Goal: Task Accomplishment & Management: Complete application form

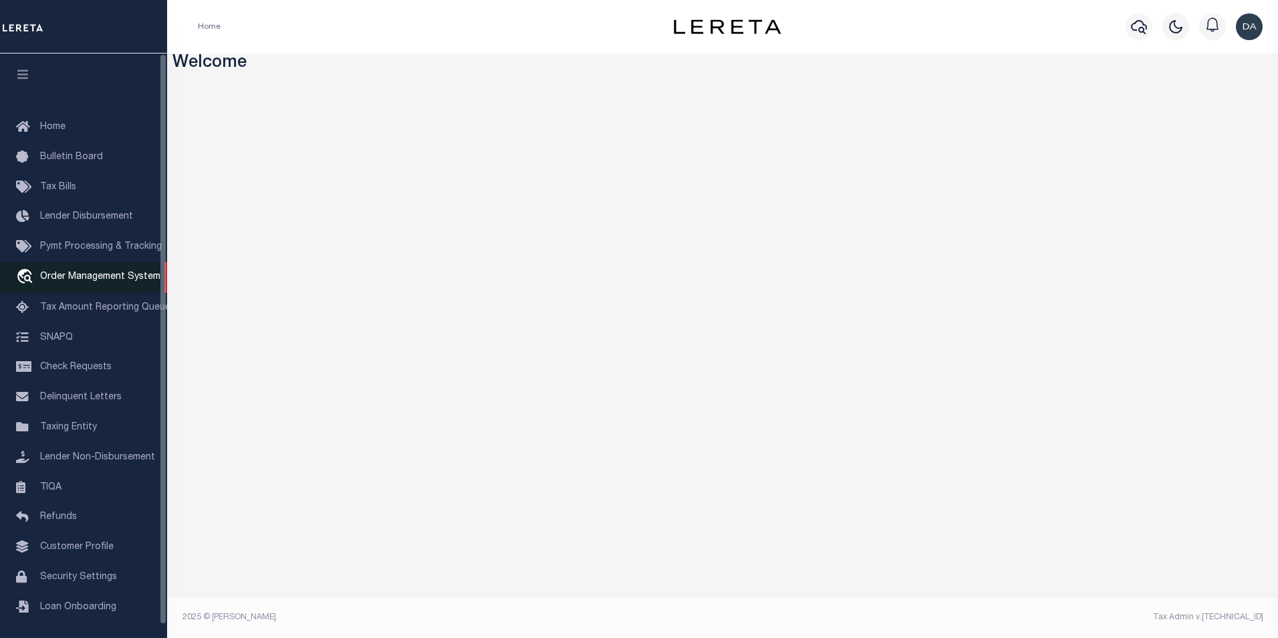
click at [84, 275] on span "Order Management System" at bounding box center [100, 276] width 120 height 9
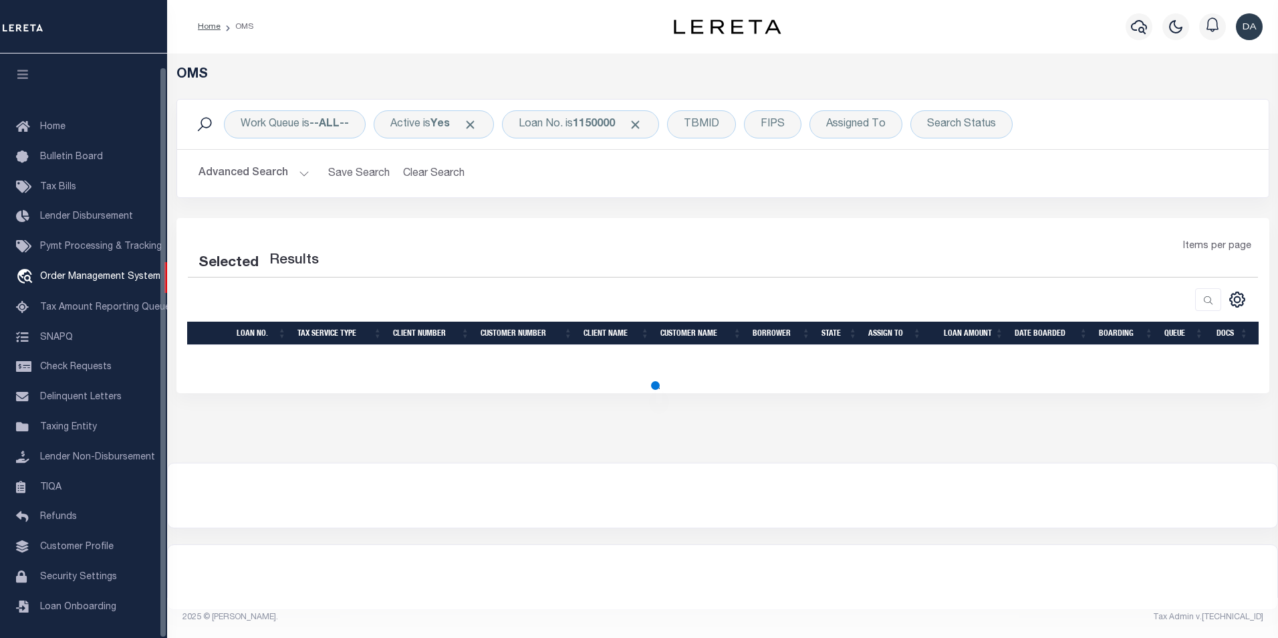
select select "200"
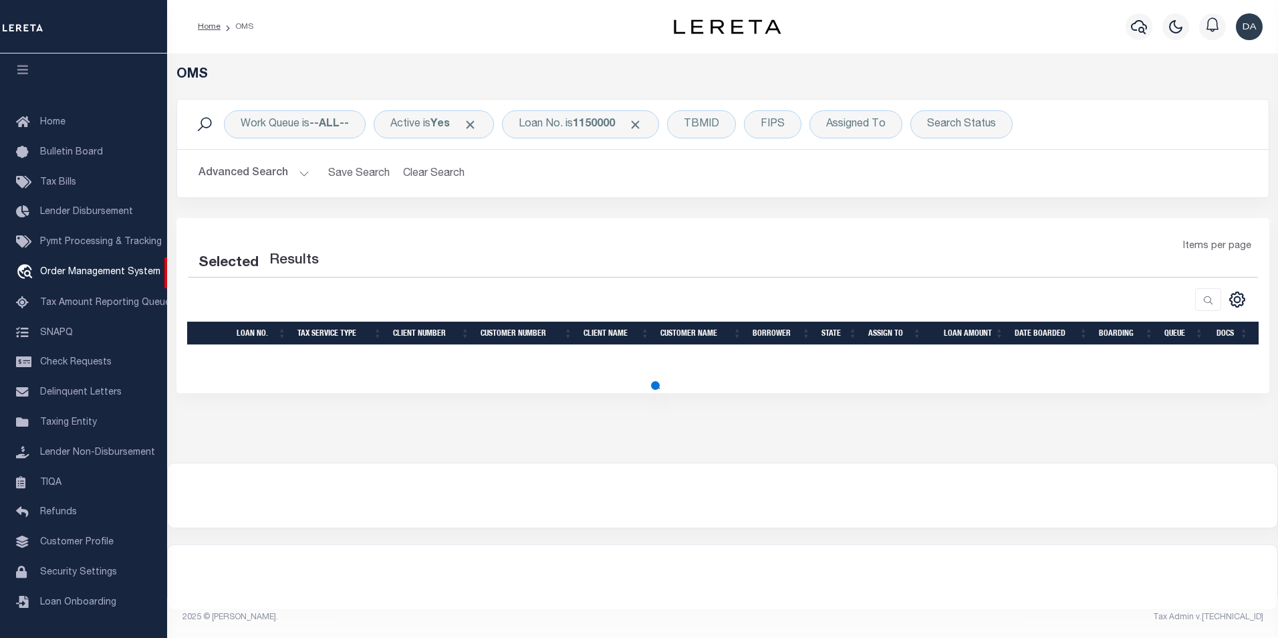
select select "200"
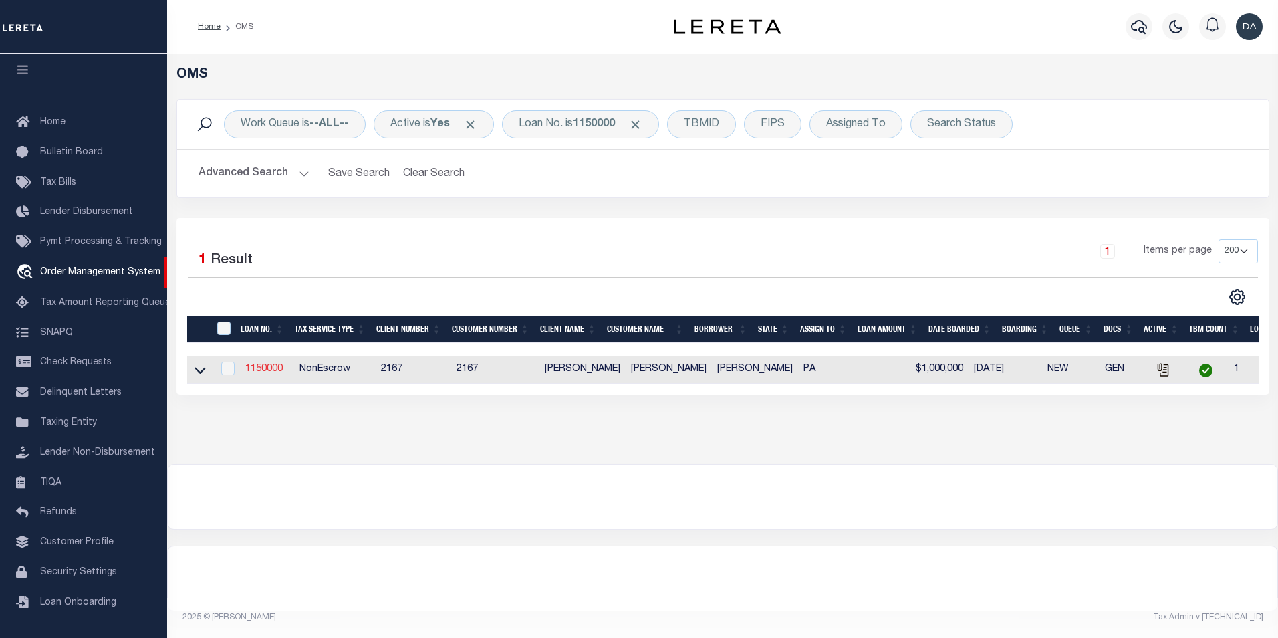
click at [255, 372] on link "1150000" at bounding box center [263, 368] width 37 height 9
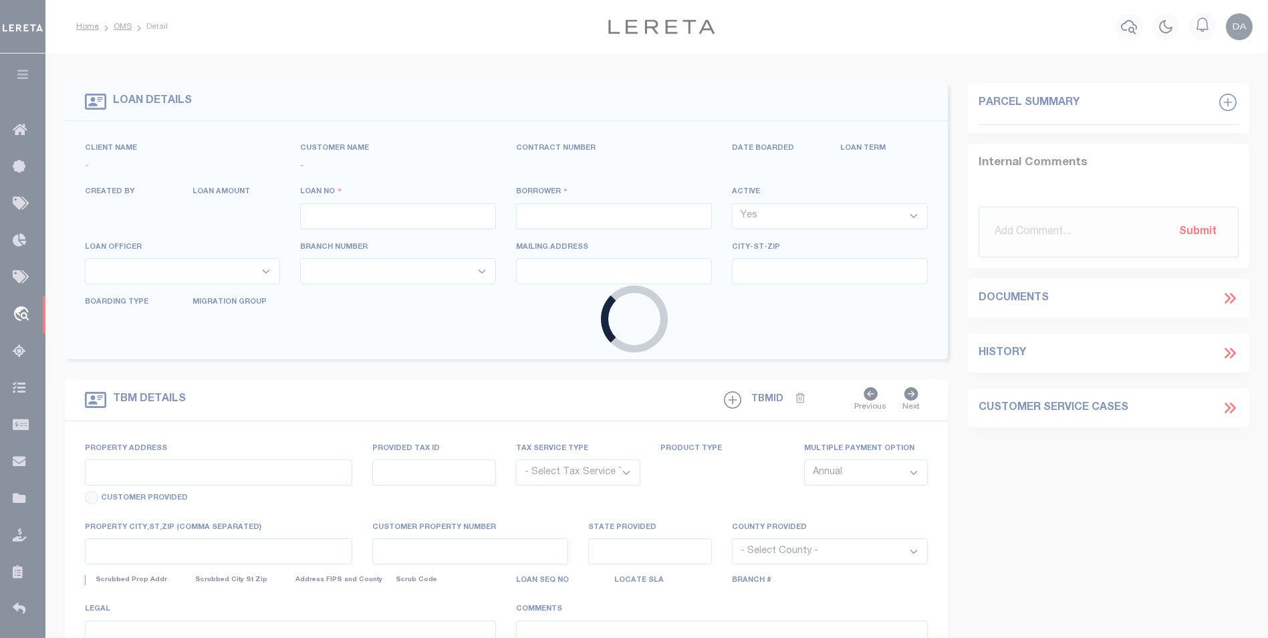
type input "1150000"
type input "[PERSON_NAME]"
select select
type input "[DATE]"
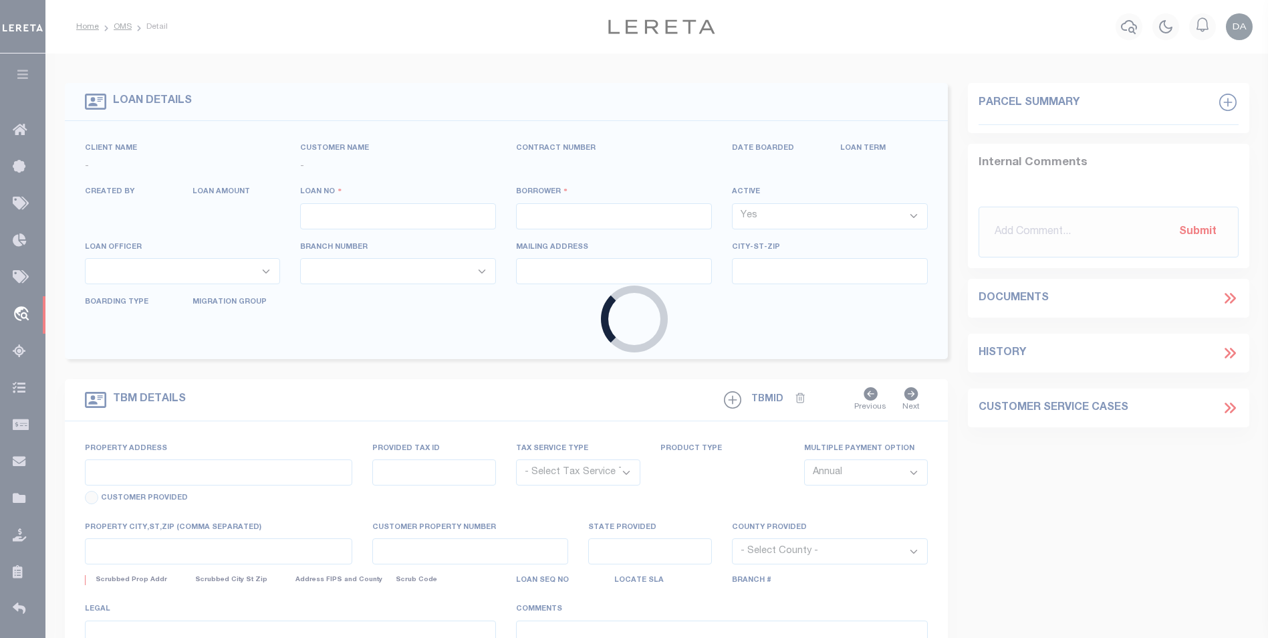
select select "10"
select select "NonEscrow"
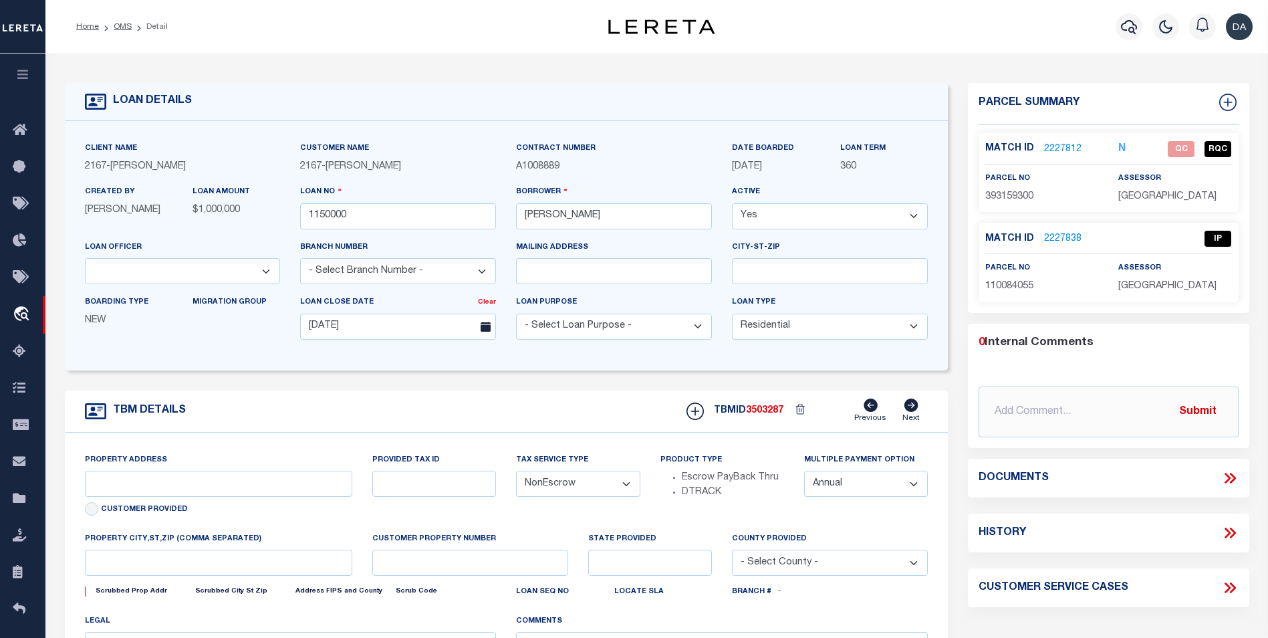
type input "[STREET_ADDRESS]"
select select
type input "[GEOGRAPHIC_DATA] [GEOGRAPHIC_DATA] 19148-4608"
type input "PA"
select select
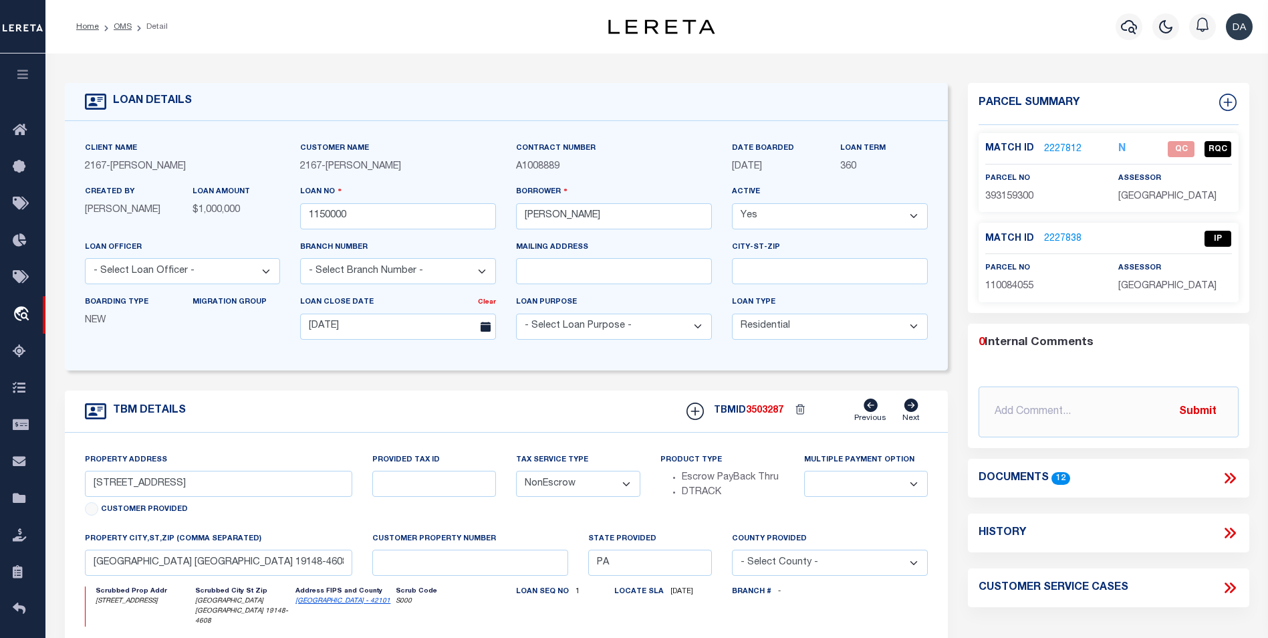
click at [1231, 478] on icon at bounding box center [1230, 477] width 17 height 17
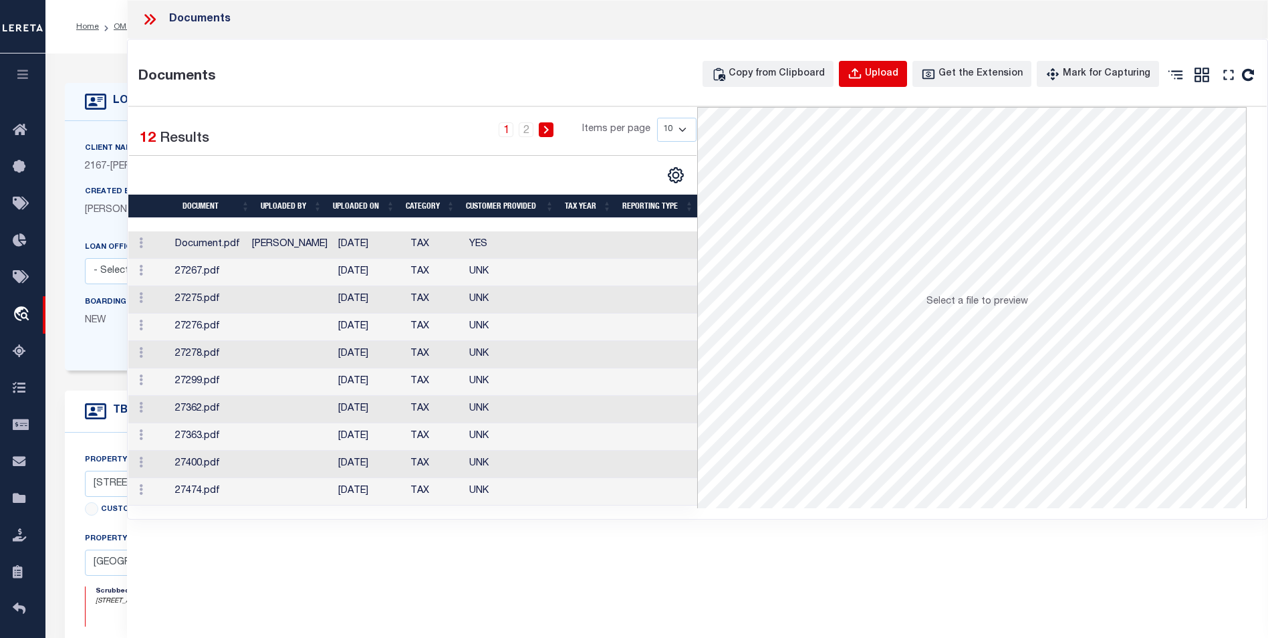
click at [885, 68] on div "Upload" at bounding box center [881, 74] width 33 height 15
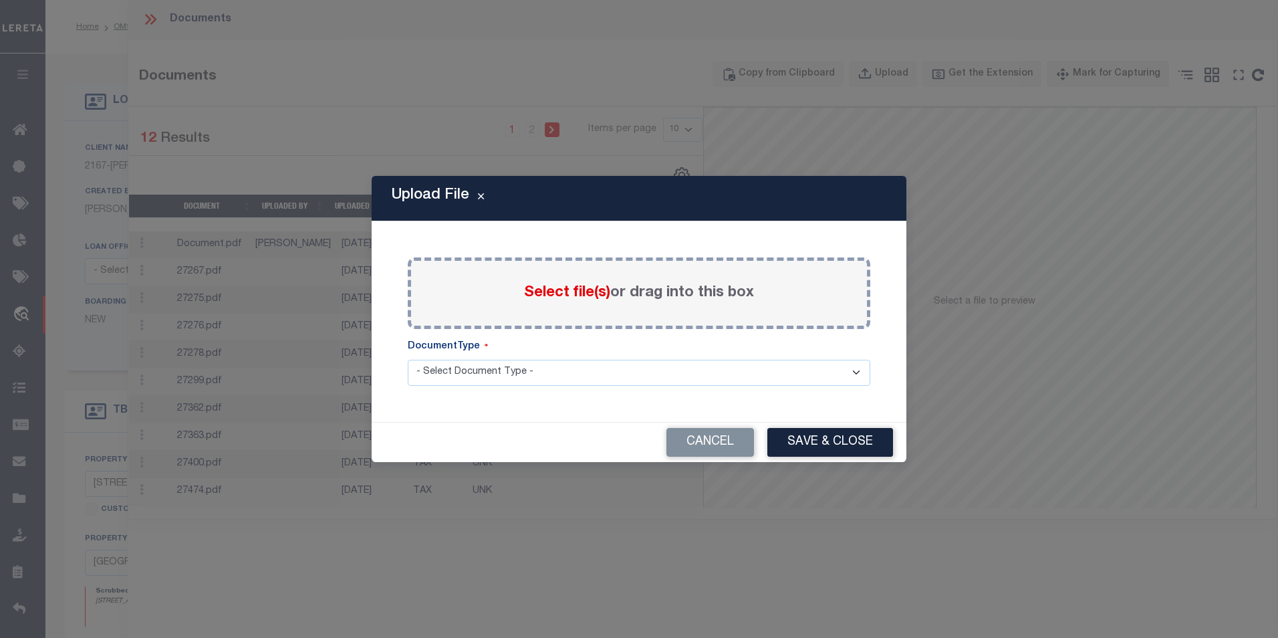
click at [549, 287] on span "Select file(s)" at bounding box center [567, 292] width 86 height 15
click at [0, 0] on input "Select file(s) or drag into this box" at bounding box center [0, 0] width 0 height 0
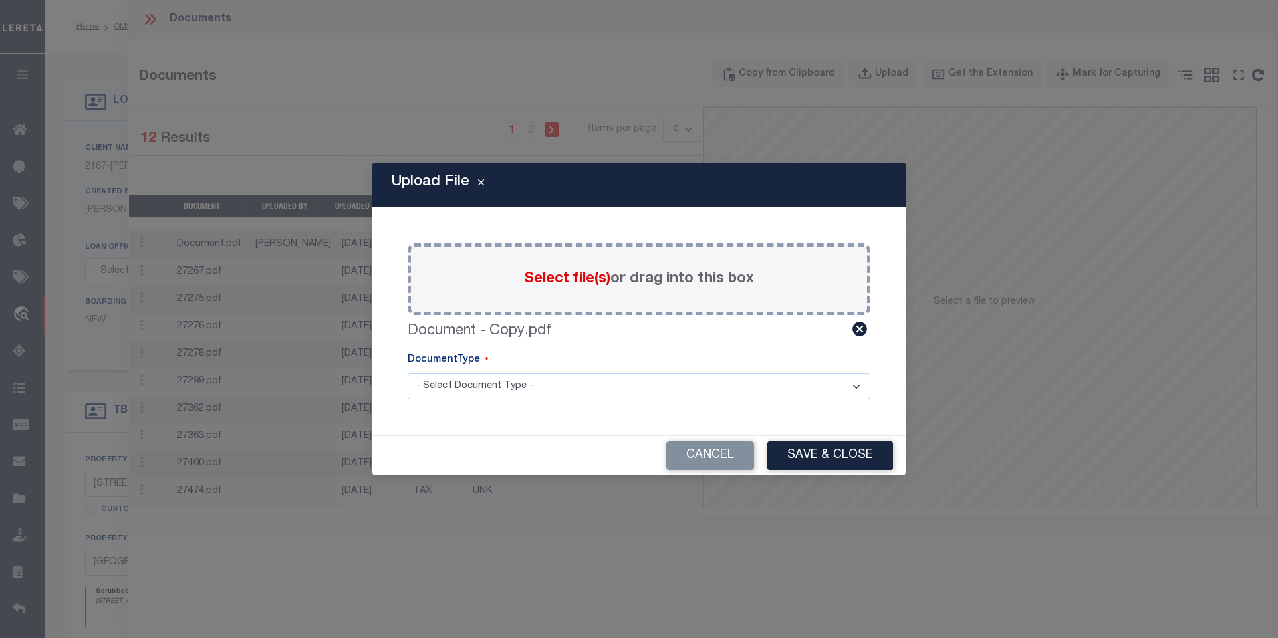
click at [452, 386] on select "- Select Document Type - LEGAL TAX SERVICE DOCUMENTS" at bounding box center [639, 386] width 463 height 26
select select "TAX"
click at [408, 373] on select "- Select Document Type - LEGAL TAX SERVICE DOCUMENTS" at bounding box center [639, 386] width 463 height 26
click at [820, 455] on button "Save & Close" at bounding box center [831, 455] width 126 height 29
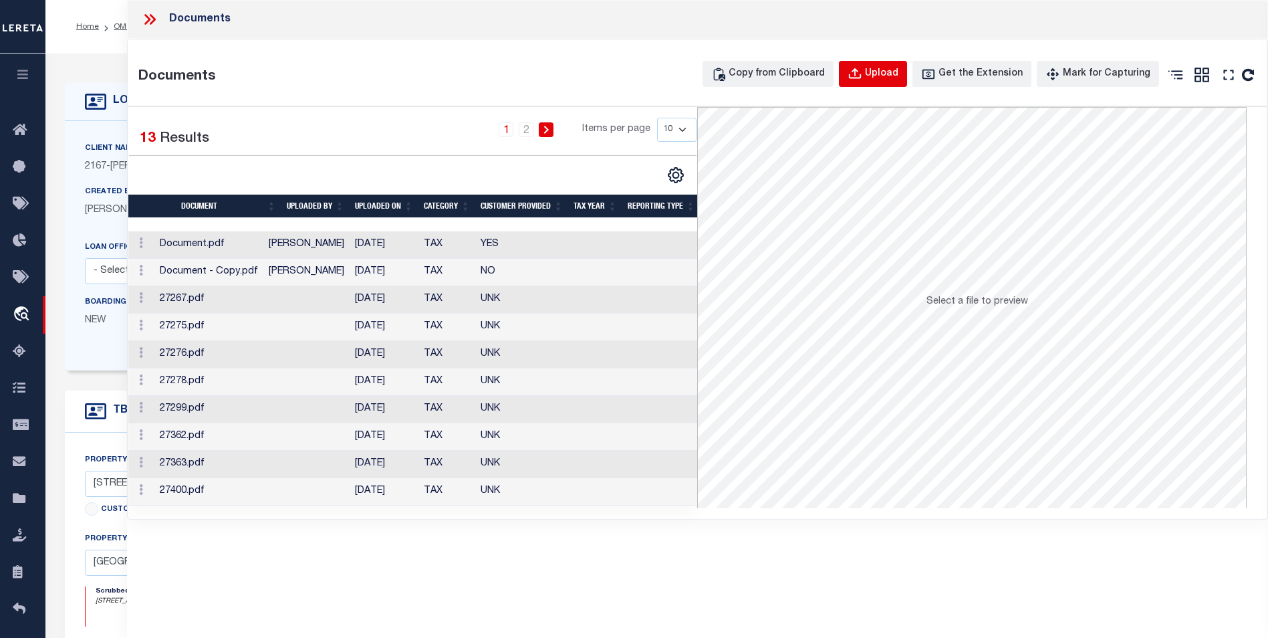
click at [885, 72] on div "Upload" at bounding box center [881, 74] width 33 height 15
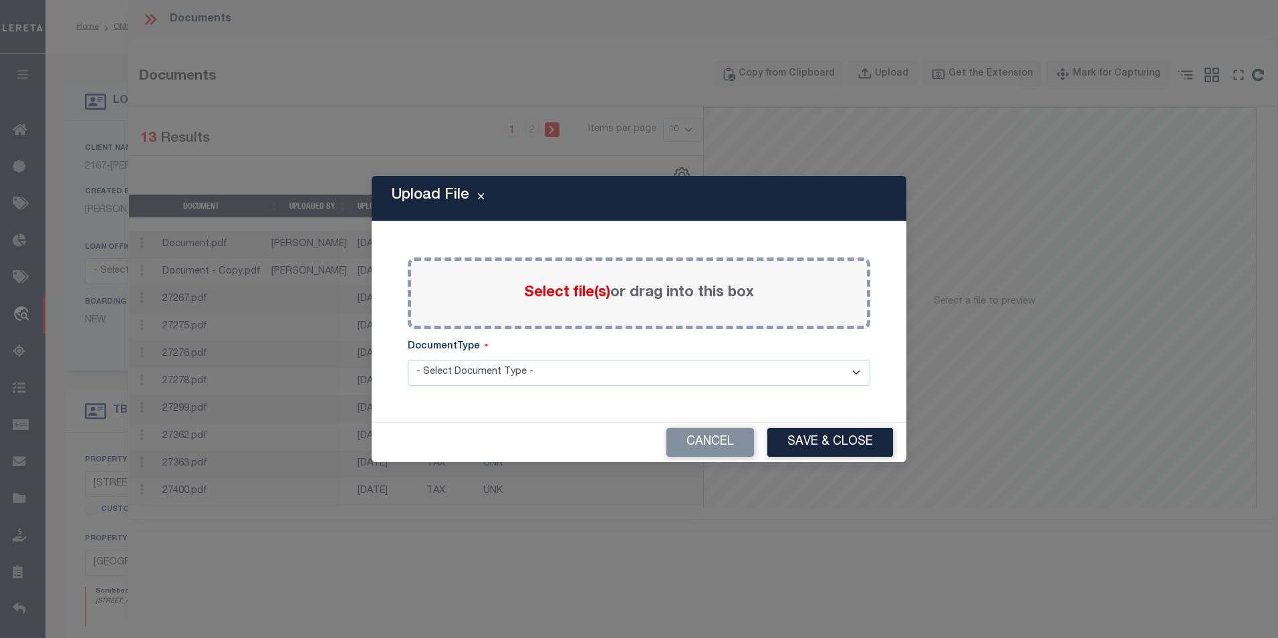
click at [555, 295] on span "Select file(s)" at bounding box center [567, 292] width 86 height 15
click at [0, 0] on input "Select file(s) or drag into this box" at bounding box center [0, 0] width 0 height 0
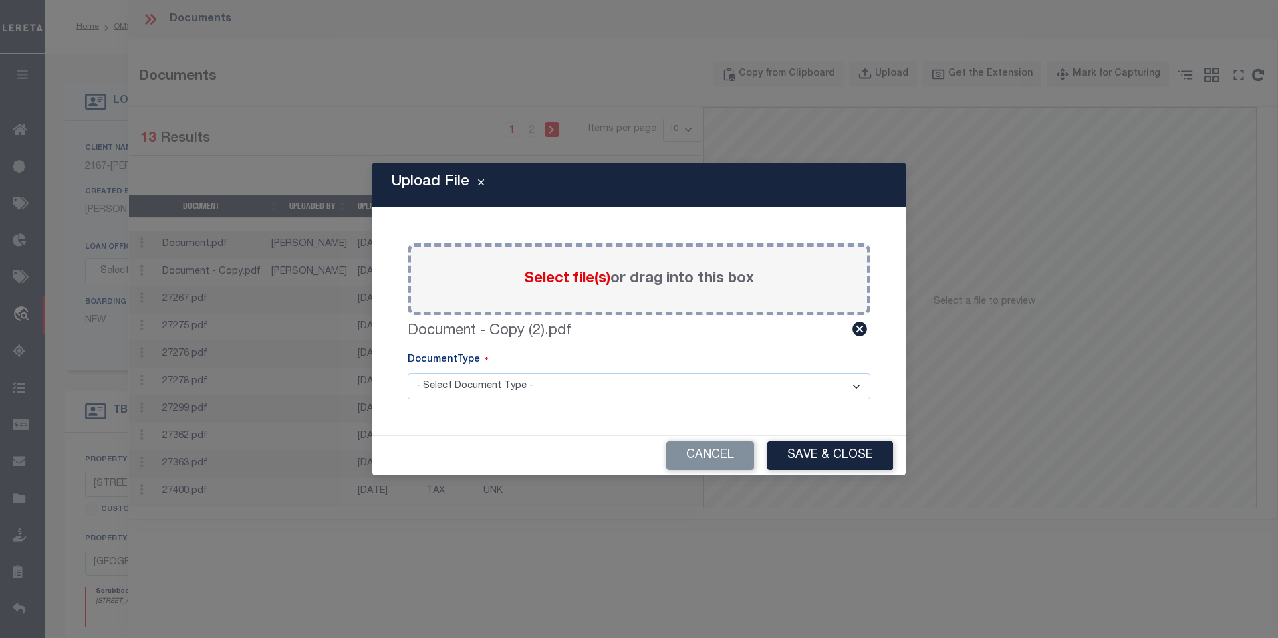
click at [526, 384] on select "- Select Document Type - LEGAL TAX SERVICE DOCUMENTS" at bounding box center [639, 386] width 463 height 26
select select "LEG"
click at [408, 373] on select "- Select Document Type - LEGAL TAX SERVICE DOCUMENTS" at bounding box center [639, 386] width 463 height 26
click at [858, 451] on button "Save & Close" at bounding box center [831, 455] width 126 height 29
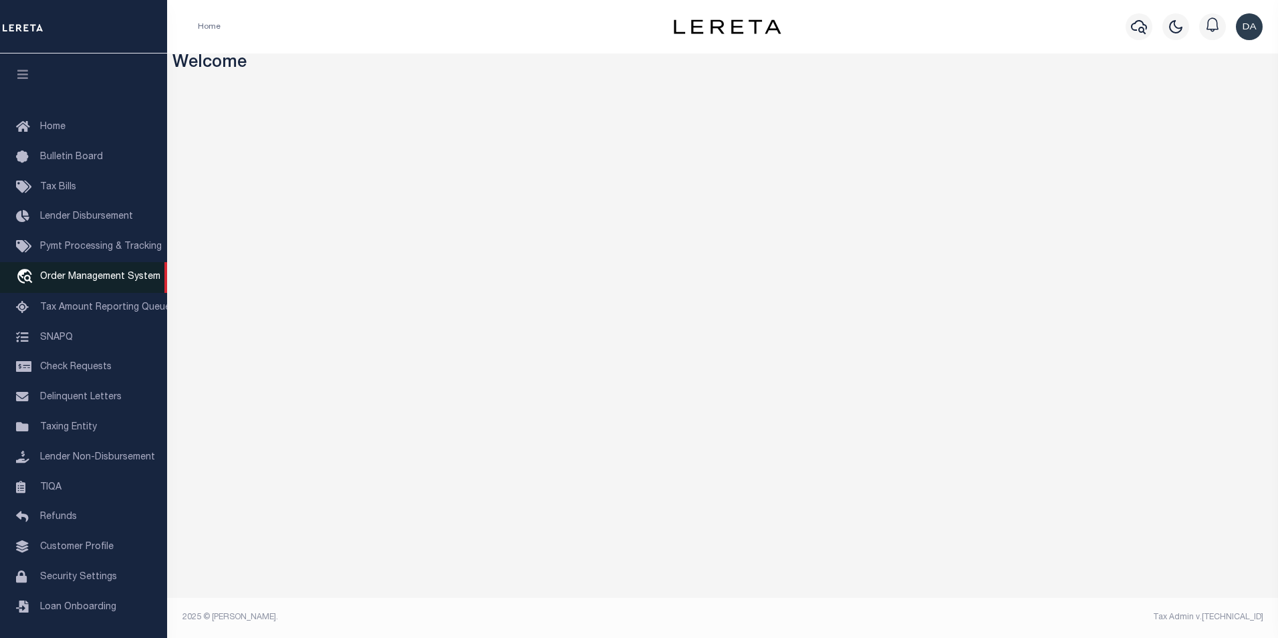
click at [92, 281] on span "Order Management System" at bounding box center [100, 276] width 120 height 9
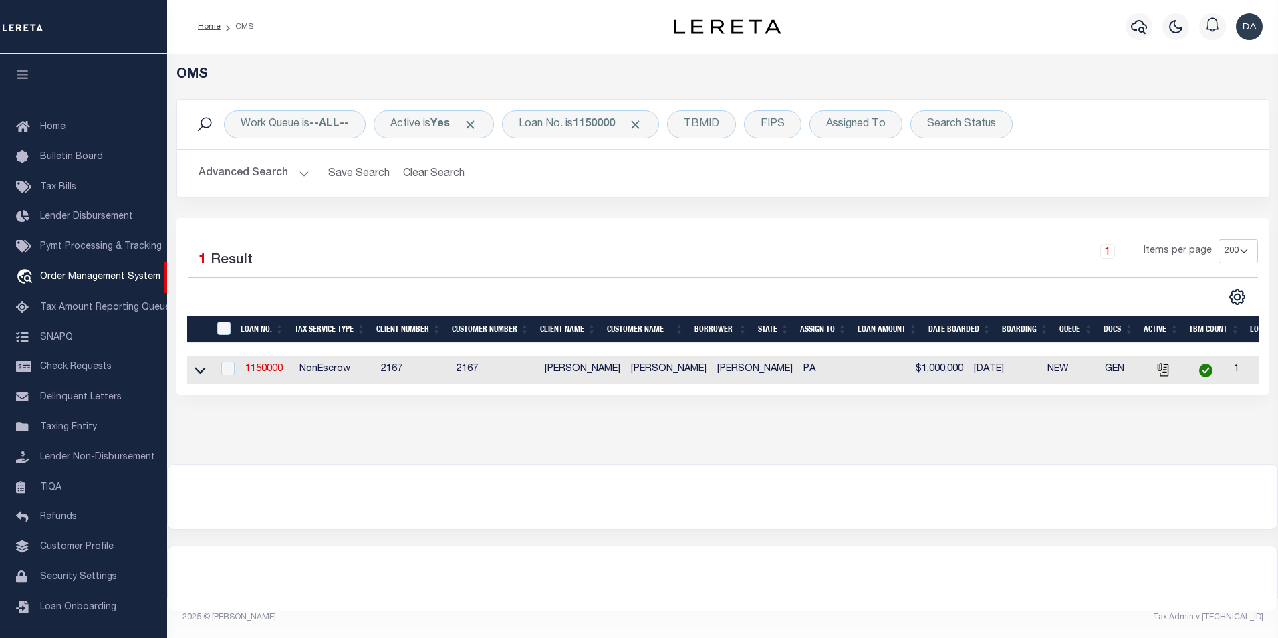
select select "200"
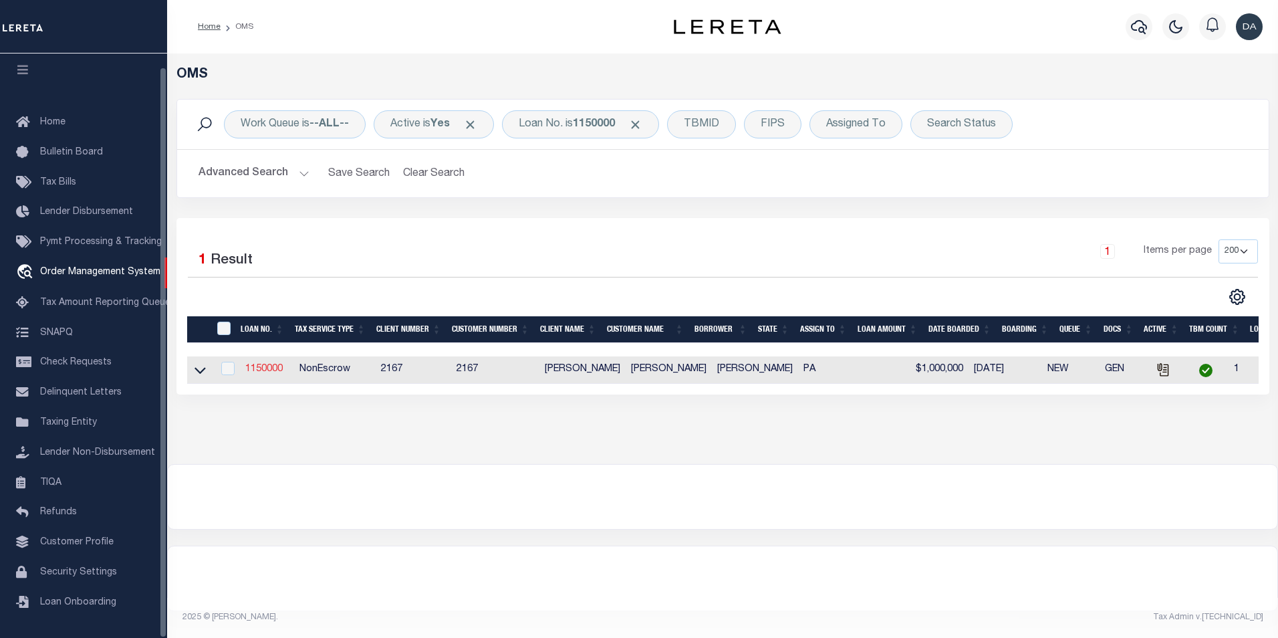
click at [262, 374] on link "1150000" at bounding box center [263, 368] width 37 height 9
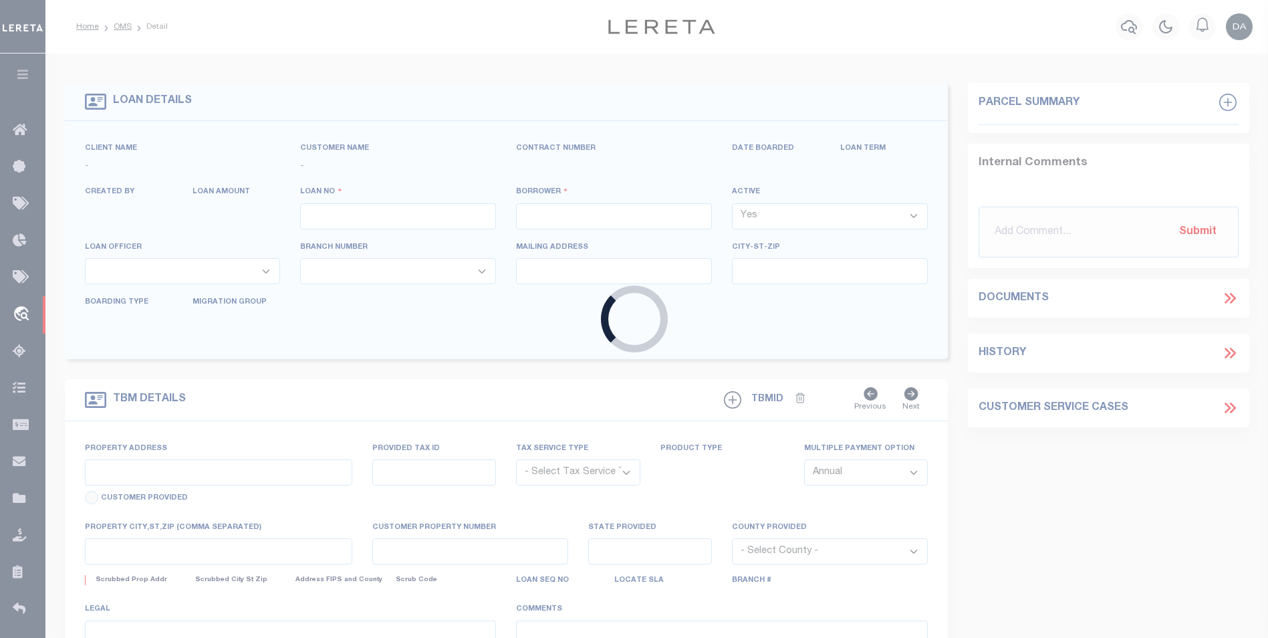
type input "1150000"
type input "[PERSON_NAME]"
select select
type input "[DATE]"
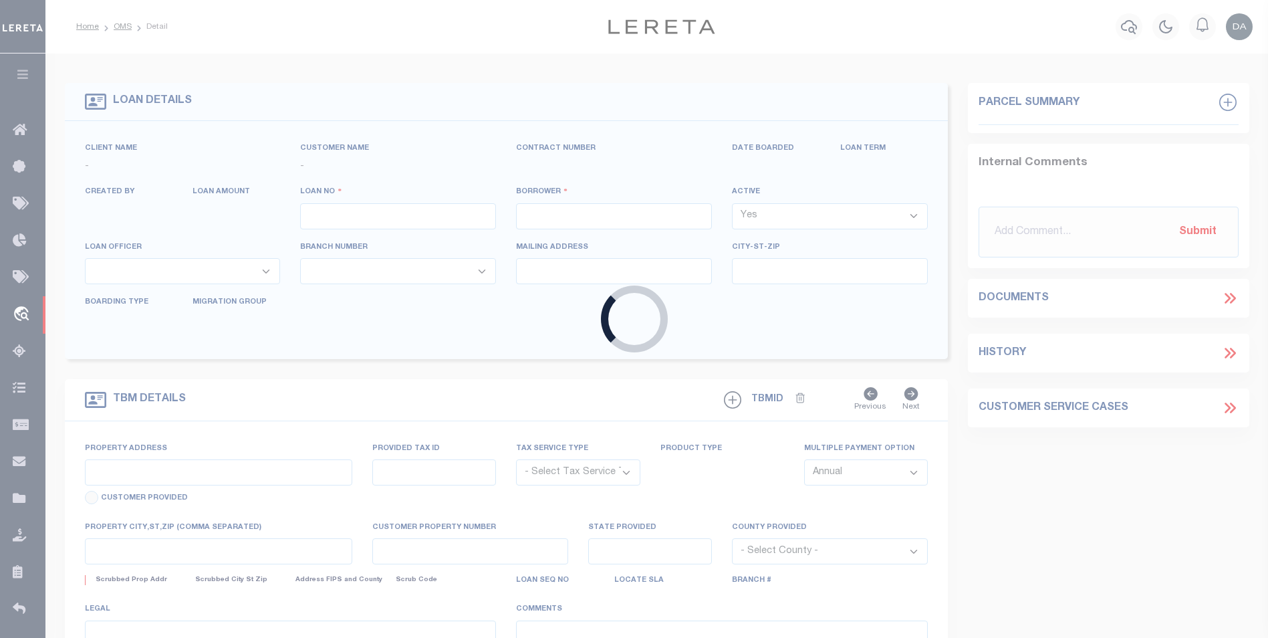
select select "10"
select select "NonEscrow"
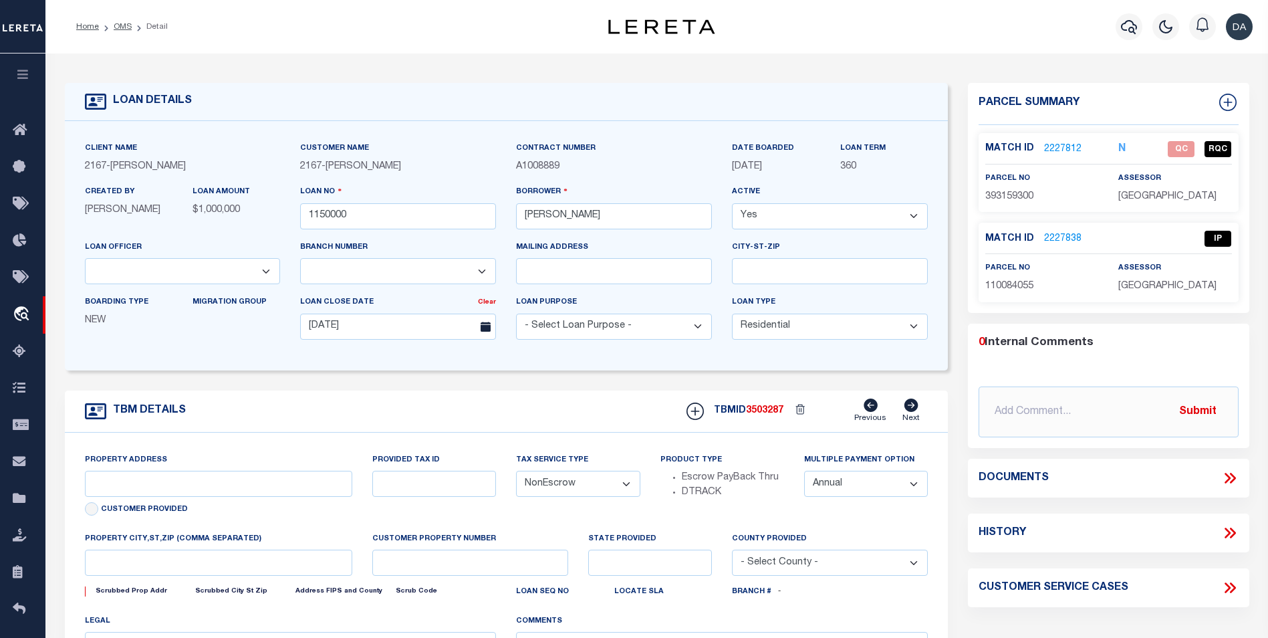
type input "[STREET_ADDRESS]"
select select
type input "[GEOGRAPHIC_DATA] [GEOGRAPHIC_DATA] 19148-4608"
type input "PA"
select select
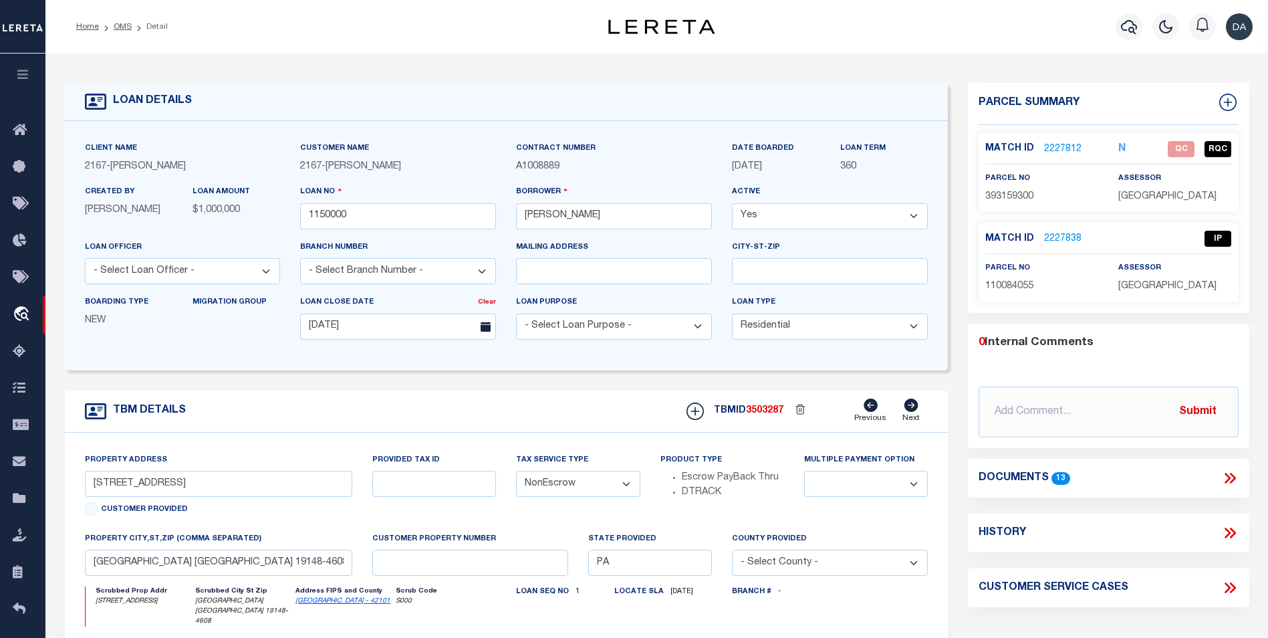
click at [1232, 477] on icon at bounding box center [1230, 477] width 17 height 17
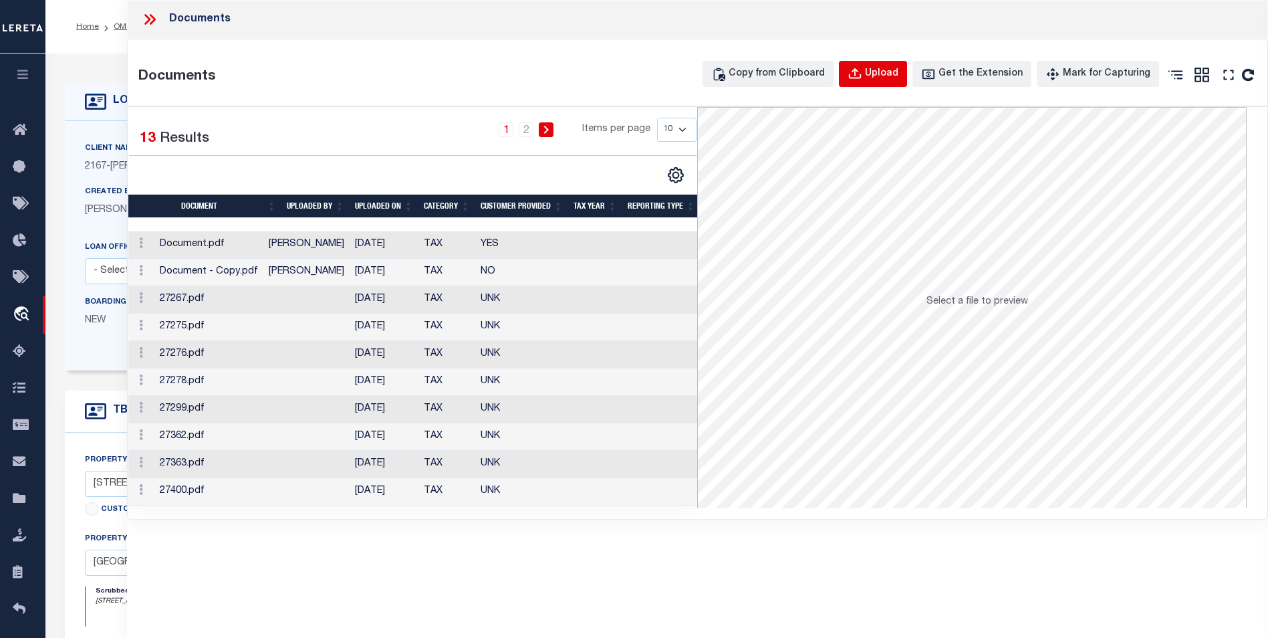
click at [897, 74] on div "Upload" at bounding box center [881, 74] width 33 height 15
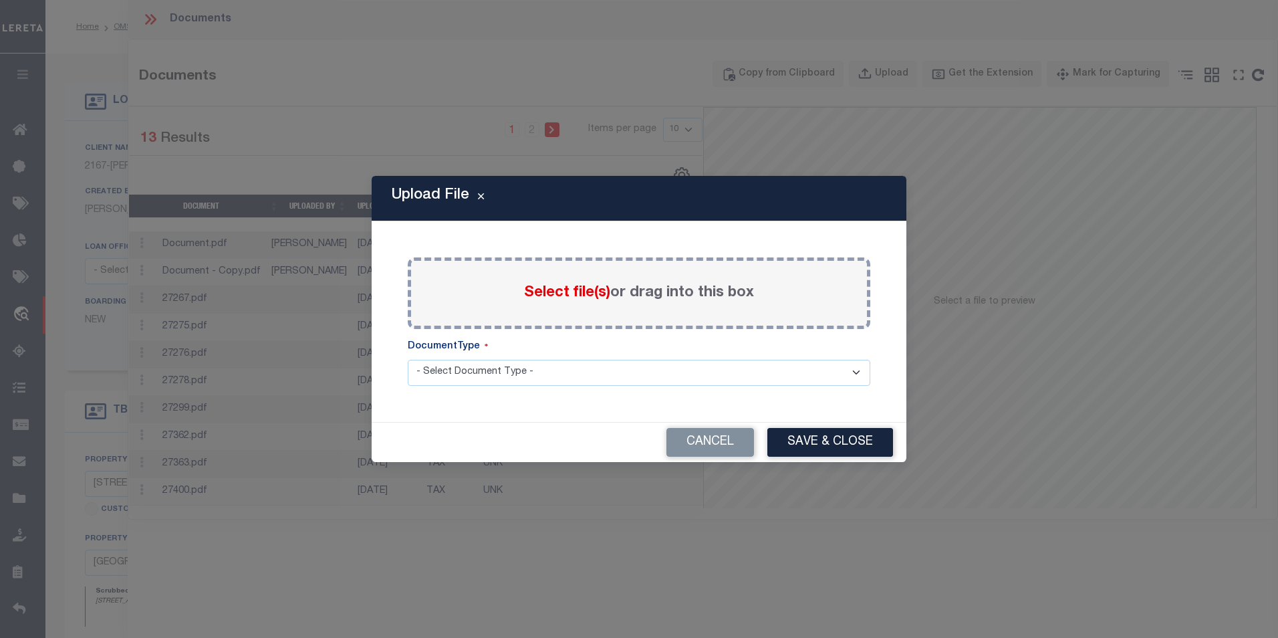
click at [589, 295] on span "Select file(s)" at bounding box center [567, 292] width 86 height 15
click at [0, 0] on input "Select file(s) or drag into this box" at bounding box center [0, 0] width 0 height 0
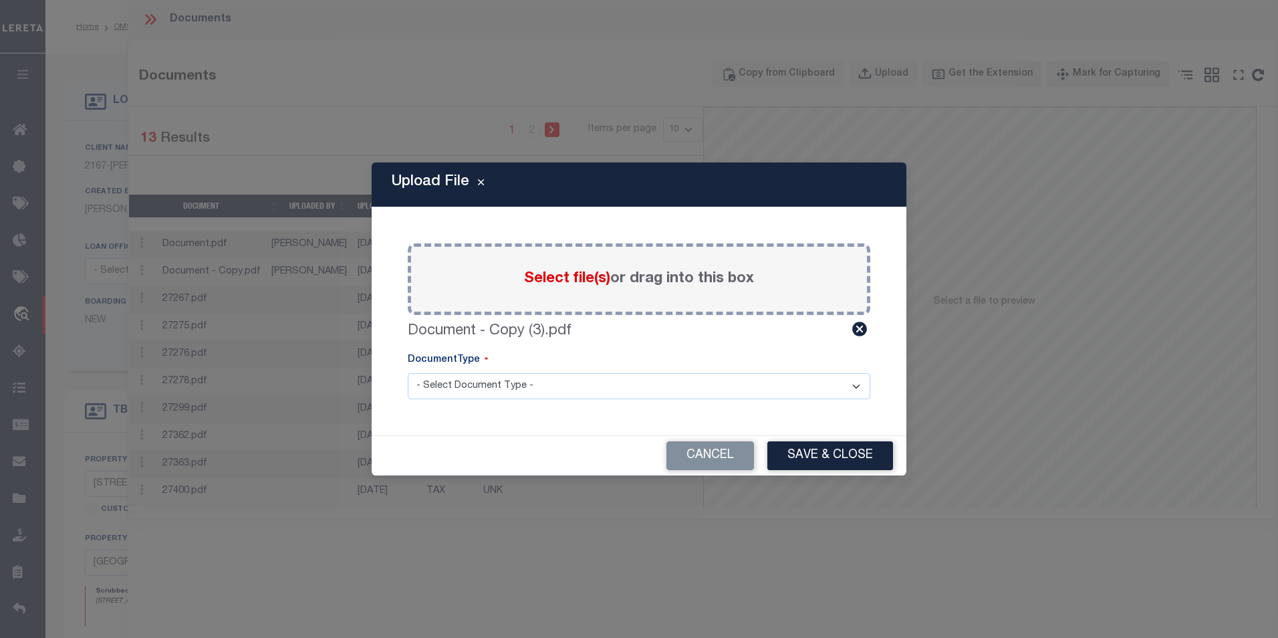
click at [474, 385] on select "- Select Document Type - LEGAL TAX SERVICE DOCUMENTS" at bounding box center [639, 386] width 463 height 26
select select "LEG"
click at [408, 373] on select "- Select Document Type - LEGAL TAX SERVICE DOCUMENTS" at bounding box center [639, 386] width 463 height 26
click at [835, 461] on button "Save & Close" at bounding box center [831, 455] width 126 height 29
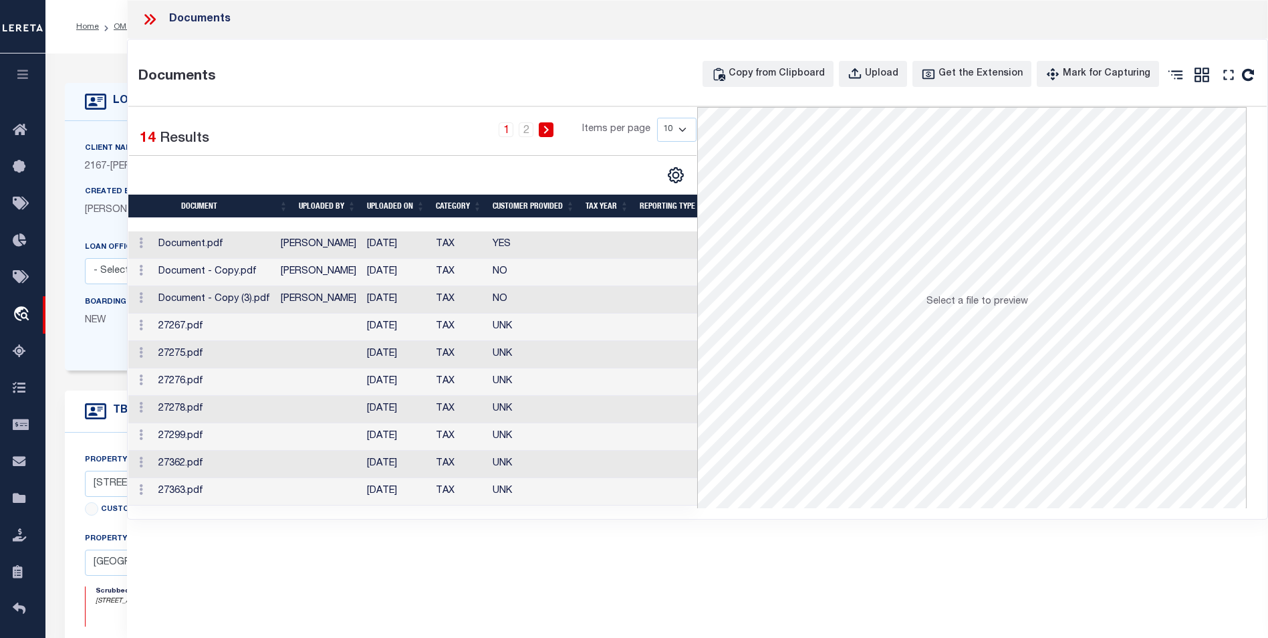
click at [548, 578] on div "Documents Documents Copy from Clipboard Upload Get the Extension Mark for Captu…" at bounding box center [697, 300] width 1141 height 601
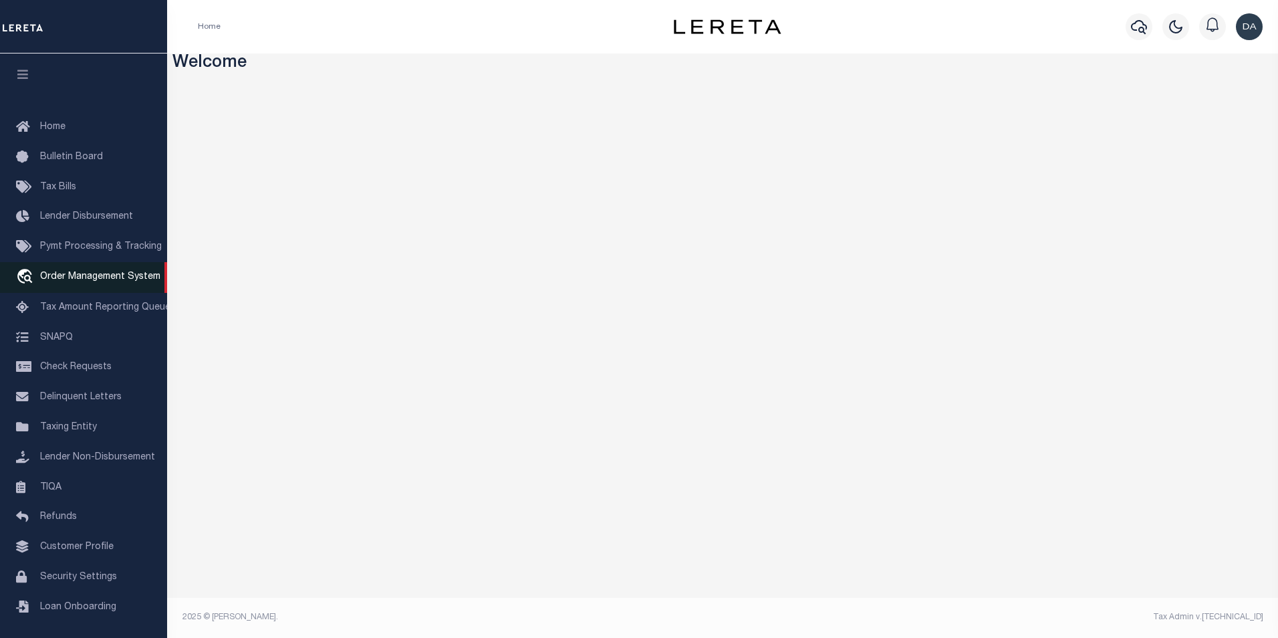
drag, startPoint x: 98, startPoint y: 281, endPoint x: 104, endPoint y: 279, distance: 7.2
click at [98, 281] on span "Order Management System" at bounding box center [100, 276] width 120 height 9
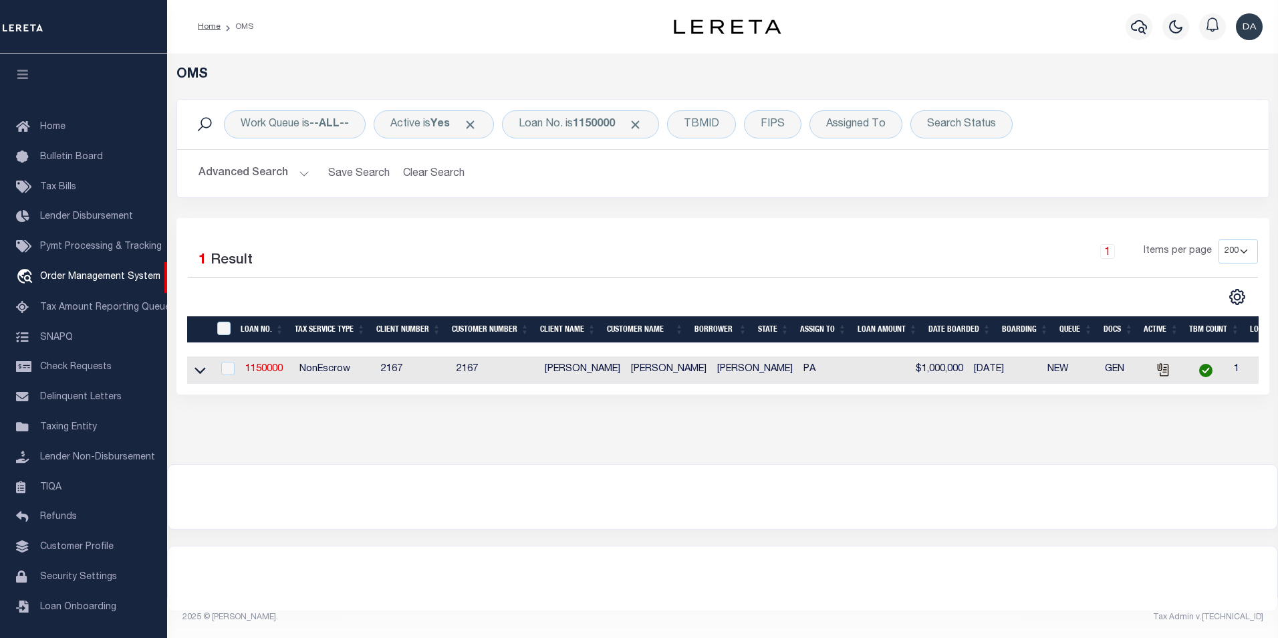
select select "200"
click at [260, 372] on link "1150000" at bounding box center [263, 368] width 37 height 9
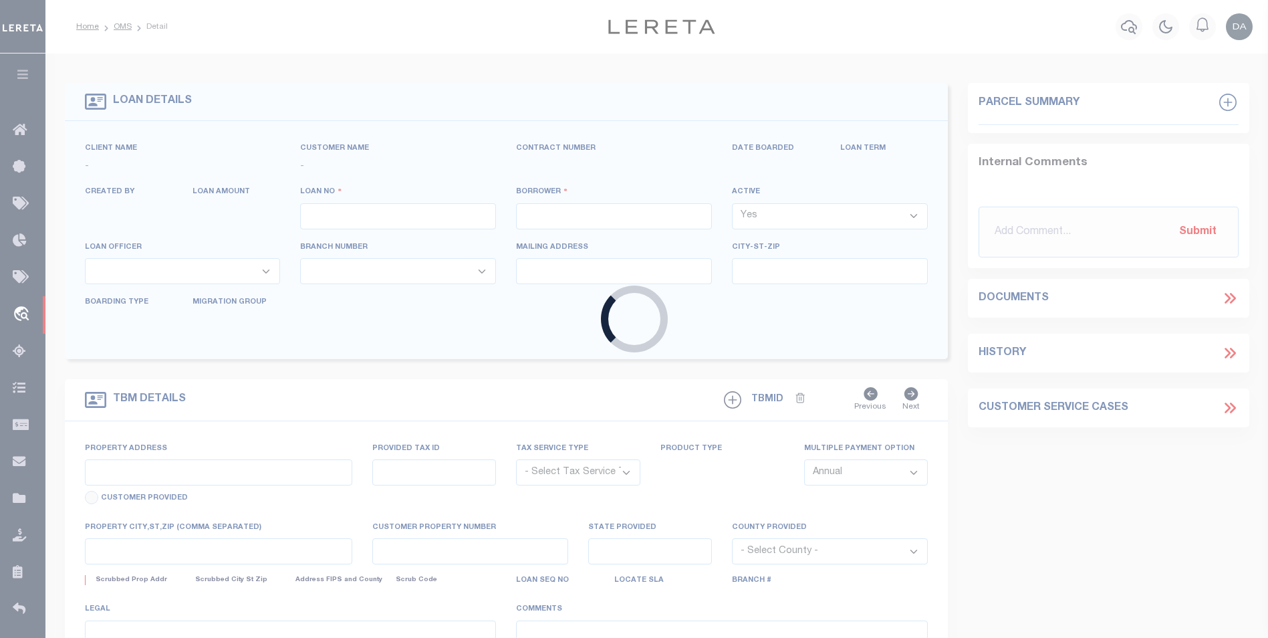
type input "1150000"
type input "[PERSON_NAME]"
select select
type input "[DATE]"
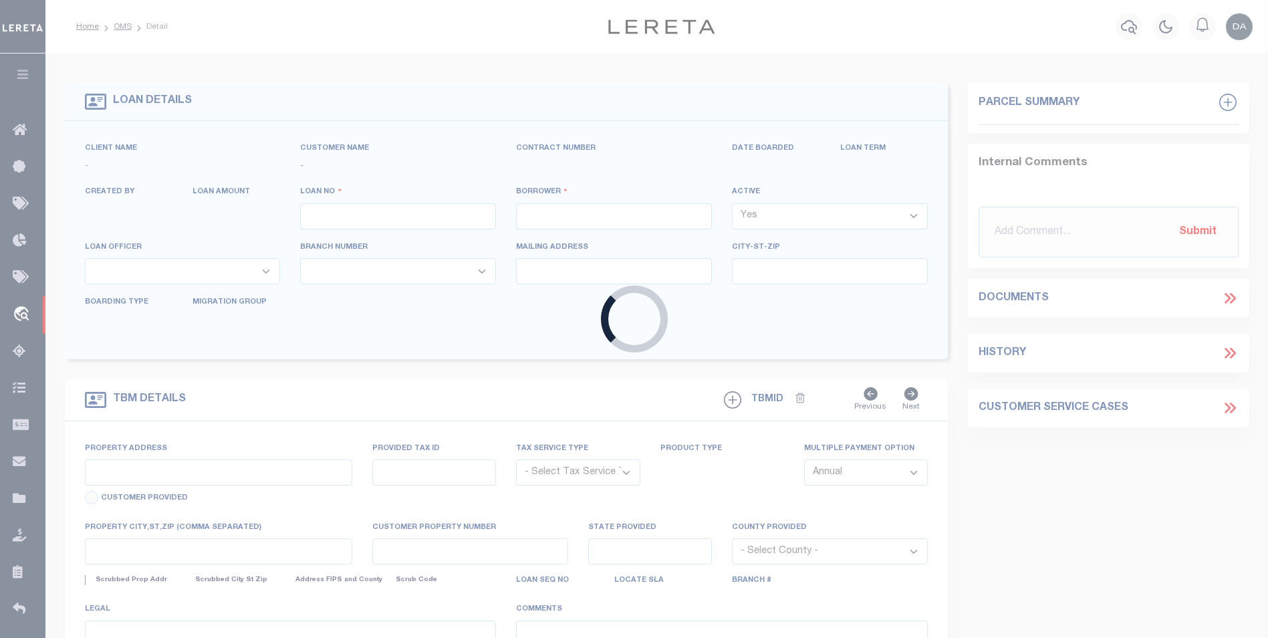
select select "10"
select select "NonEscrow"
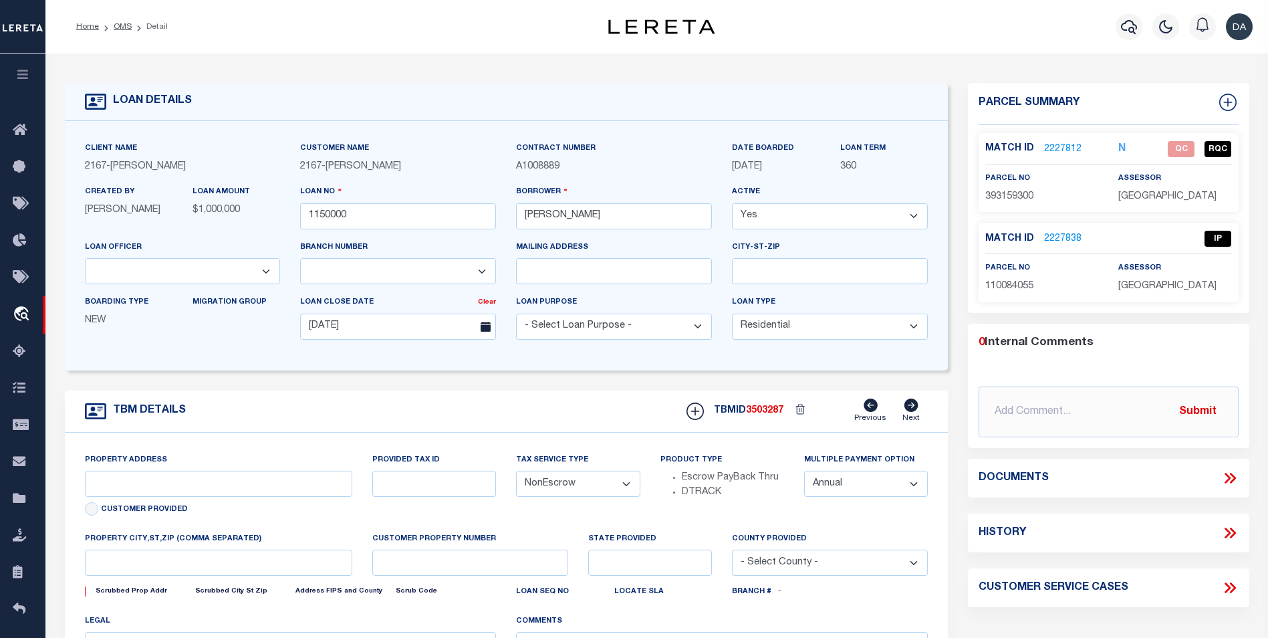
type input "[STREET_ADDRESS]"
select select
type input "[GEOGRAPHIC_DATA] [GEOGRAPHIC_DATA] 19148-4608"
type input "PA"
select select
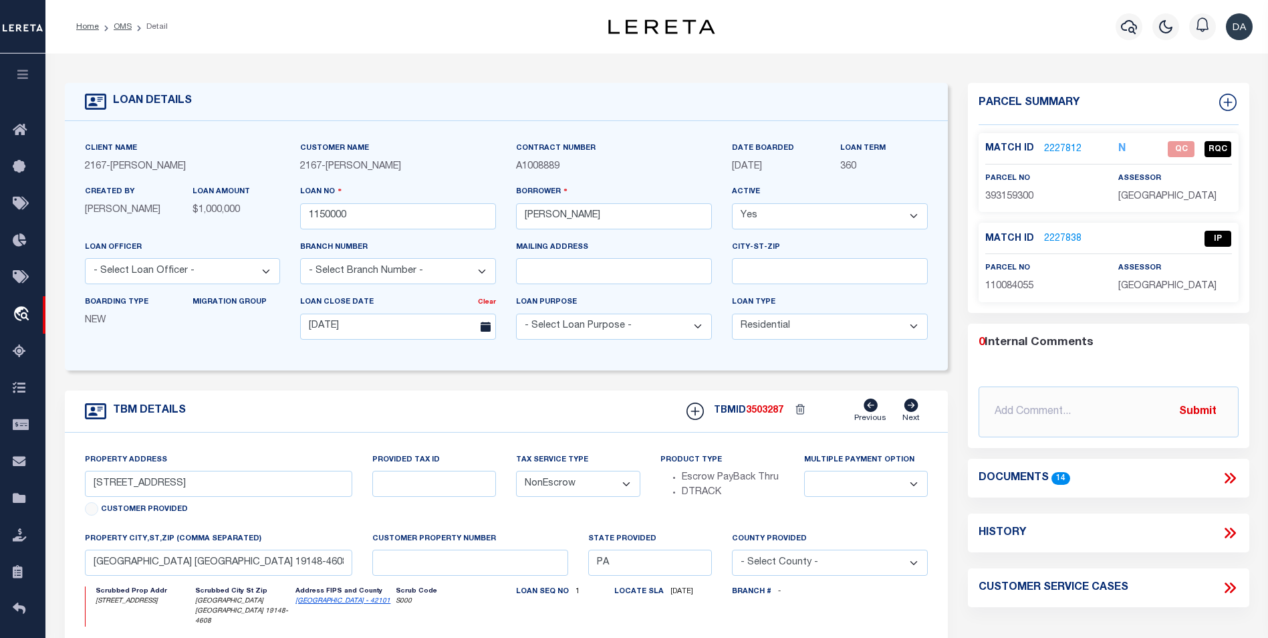
click at [1230, 475] on icon at bounding box center [1230, 477] width 17 height 17
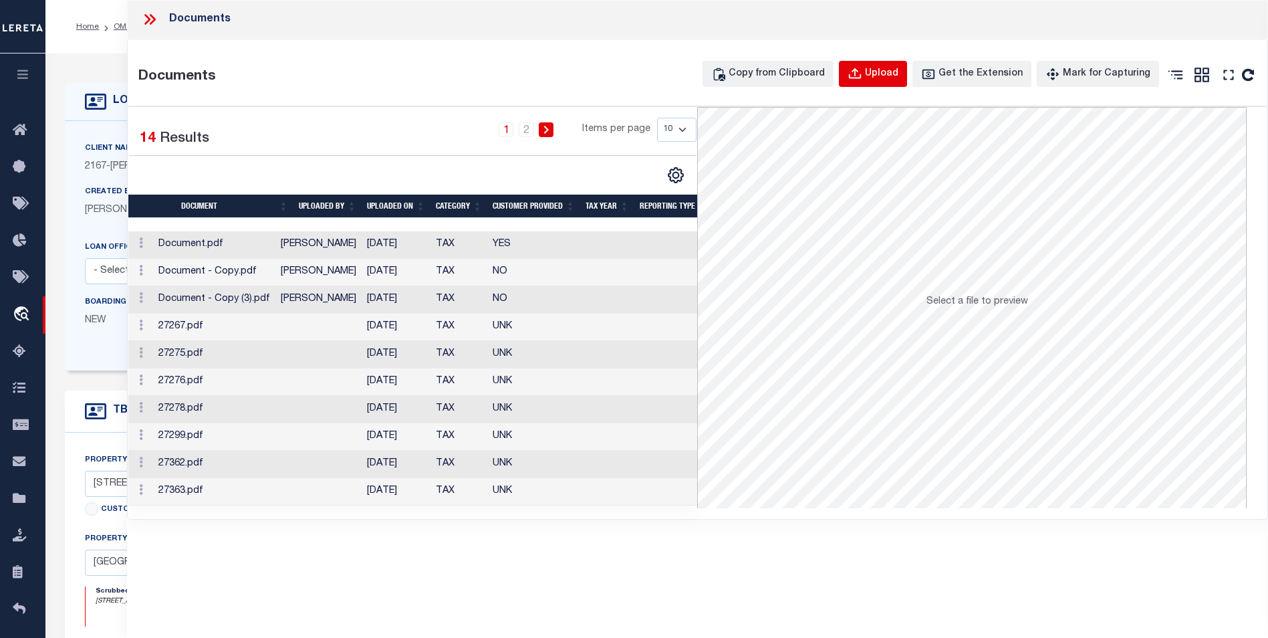
click at [862, 74] on icon "button" at bounding box center [855, 74] width 15 height 15
select select
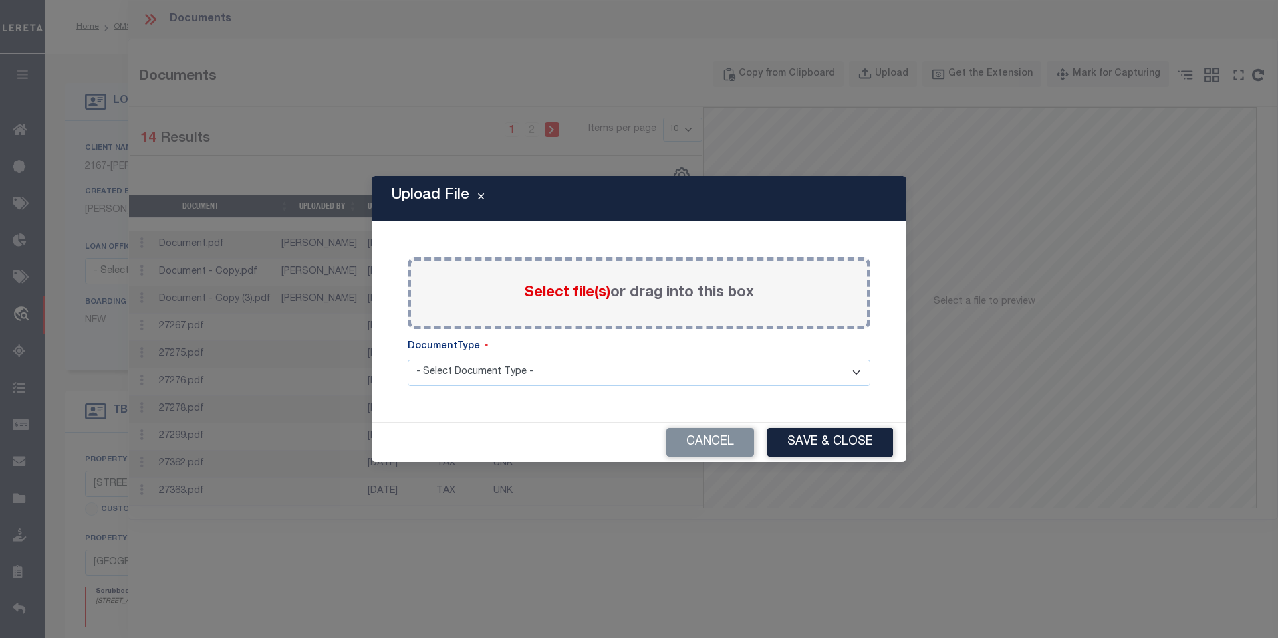
drag, startPoint x: 407, startPoint y: 402, endPoint x: 414, endPoint y: 399, distance: 8.1
click at [407, 402] on div "Paste copied image or file into this box Select file(s) or drag into this box P…" at bounding box center [639, 321] width 503 height 168
click at [444, 378] on select "- Select Document Type - LEGAL TAX SERVICE DOCUMENTS" at bounding box center [639, 373] width 463 height 26
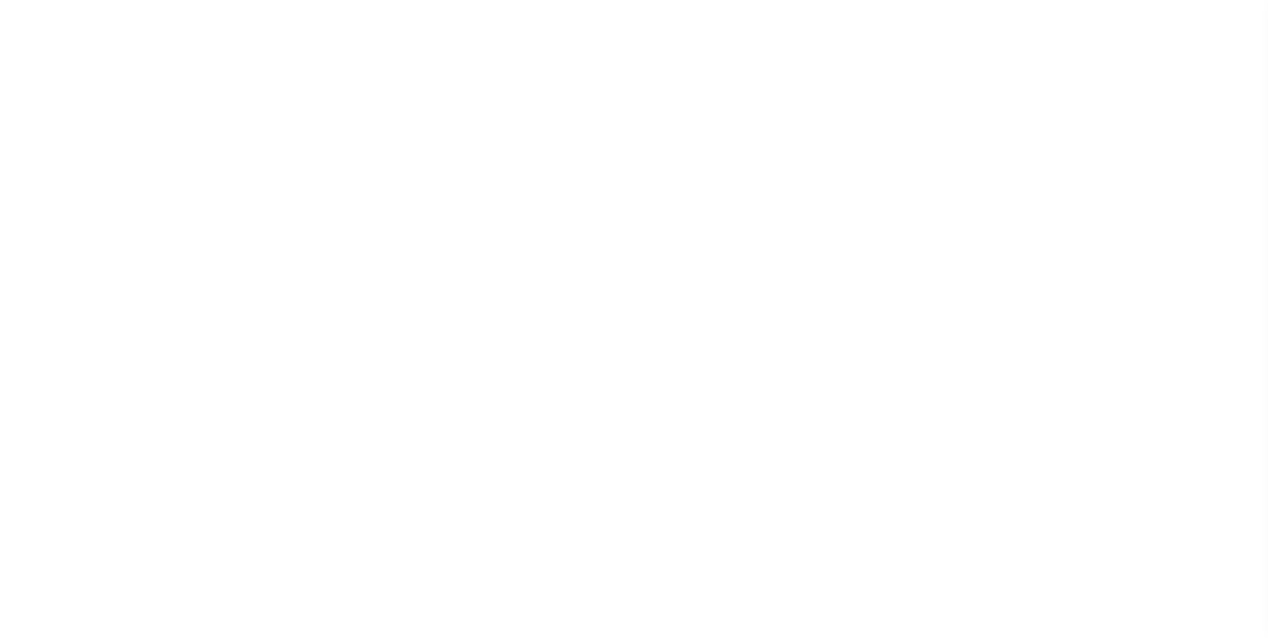
type input "1150000"
type input "[PERSON_NAME]"
select select
type input "[DATE]"
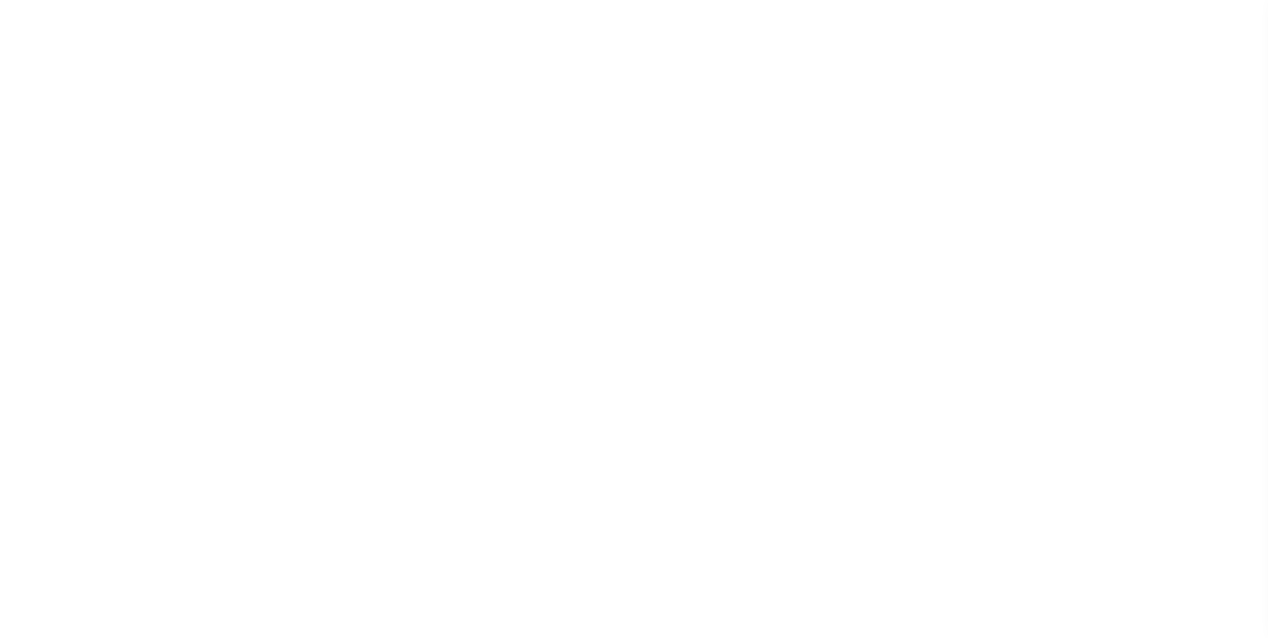
select select "10"
select select "NonEscrow"
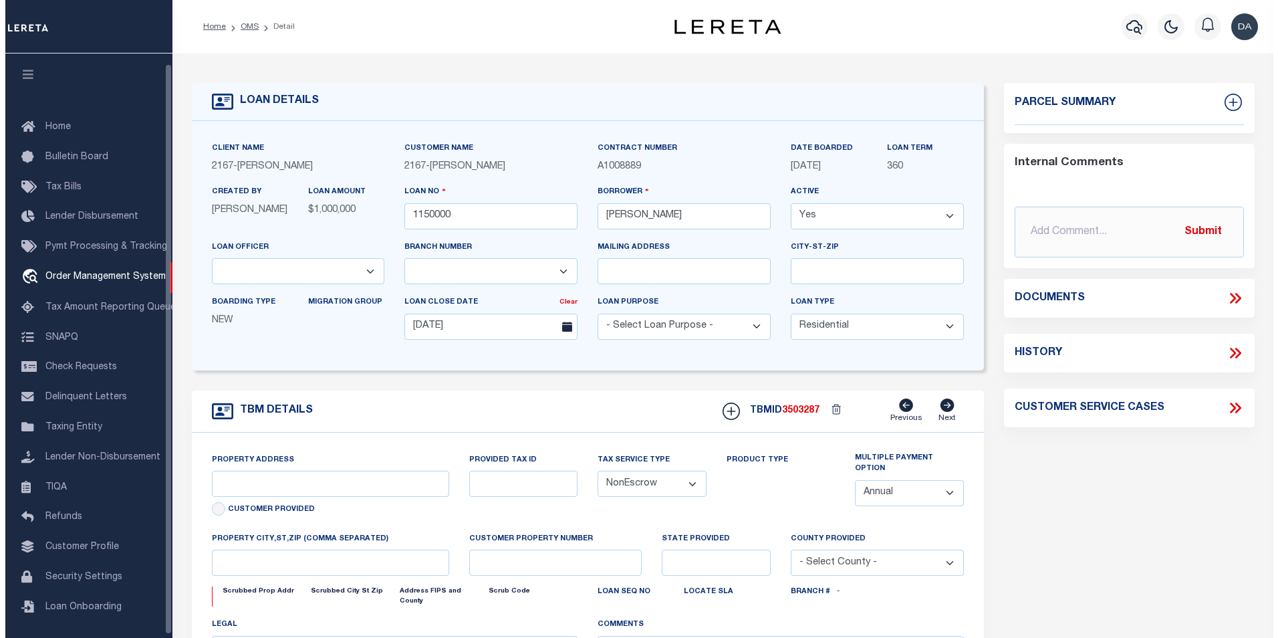
scroll to position [10, 0]
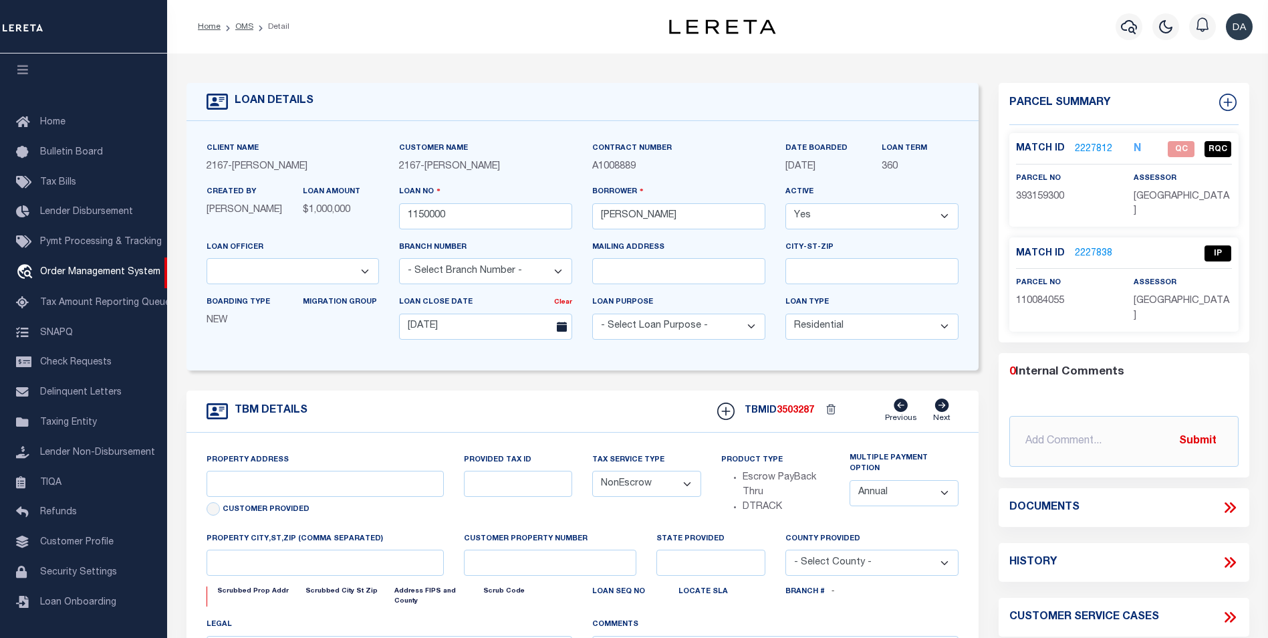
type input "[STREET_ADDRESS]"
select select
type input "[GEOGRAPHIC_DATA] [GEOGRAPHIC_DATA] 19148-4608"
type input "PA"
select select
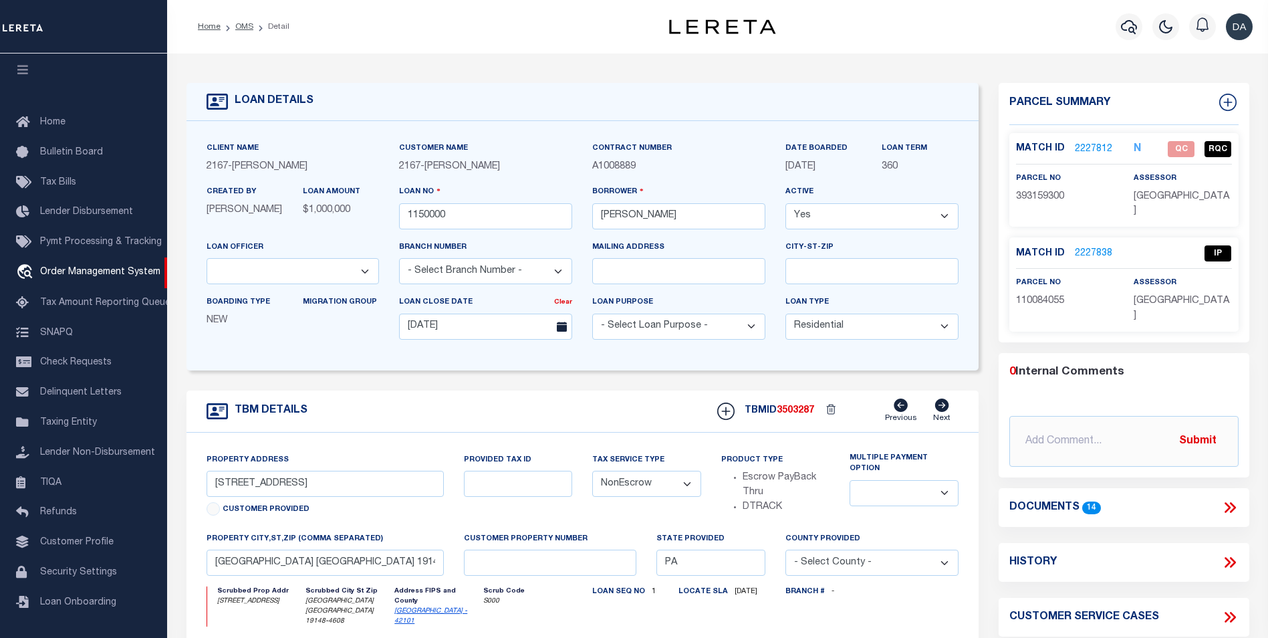
click at [1226, 509] on icon at bounding box center [1230, 507] width 17 height 17
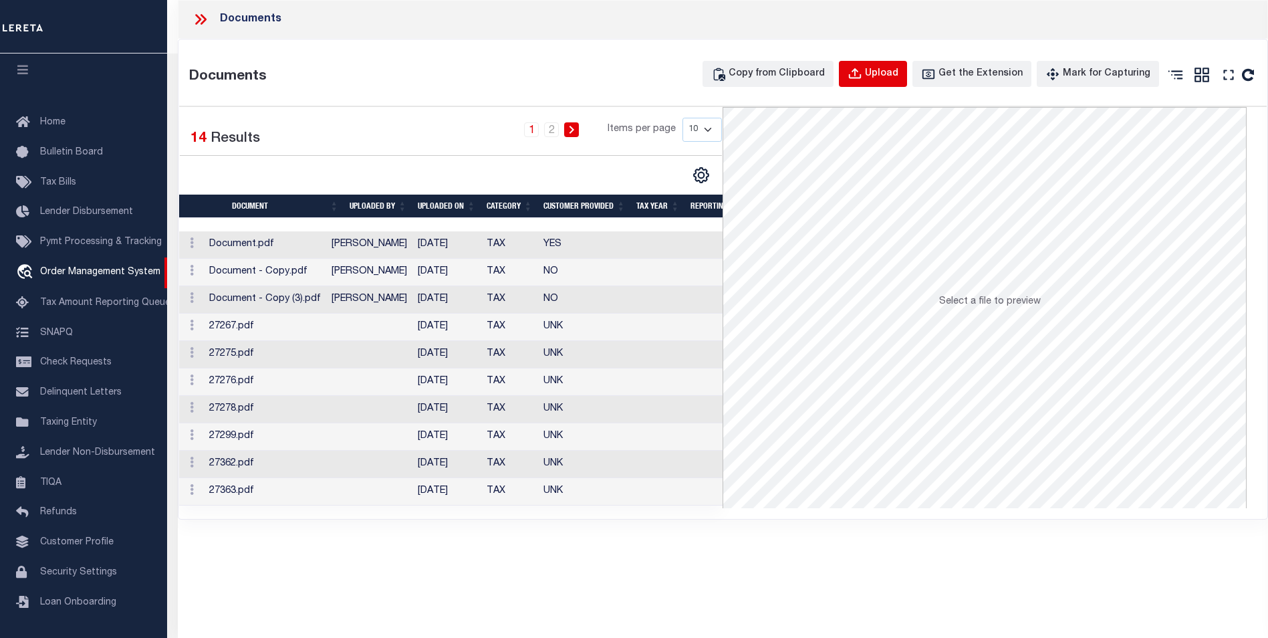
click at [885, 67] on div "Upload" at bounding box center [881, 74] width 33 height 15
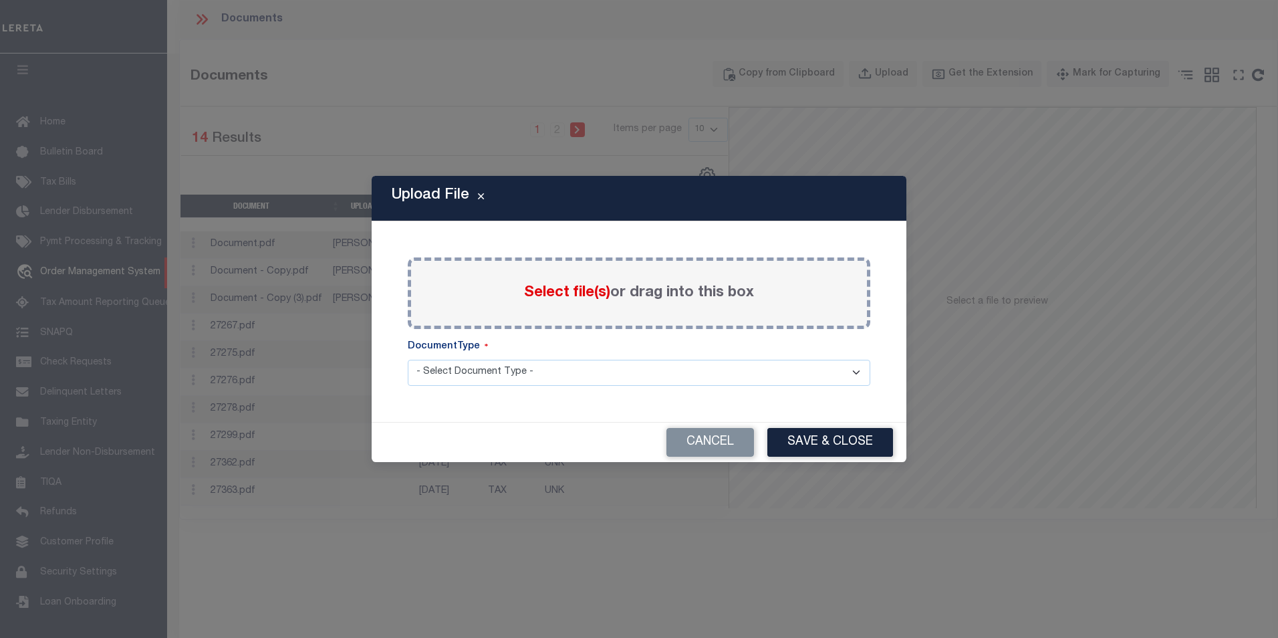
click at [528, 365] on select "- Select Document Type - TAX SERVICE DOCUMENTS" at bounding box center [639, 373] width 463 height 26
select select "TAX"
click at [408, 360] on select "- Select Document Type - TAX SERVICE DOCUMENTS" at bounding box center [639, 373] width 463 height 26
click at [517, 434] on div "Cancel Save & Close" at bounding box center [639, 442] width 535 height 39
click at [578, 296] on span "Select file(s)" at bounding box center [567, 292] width 86 height 15
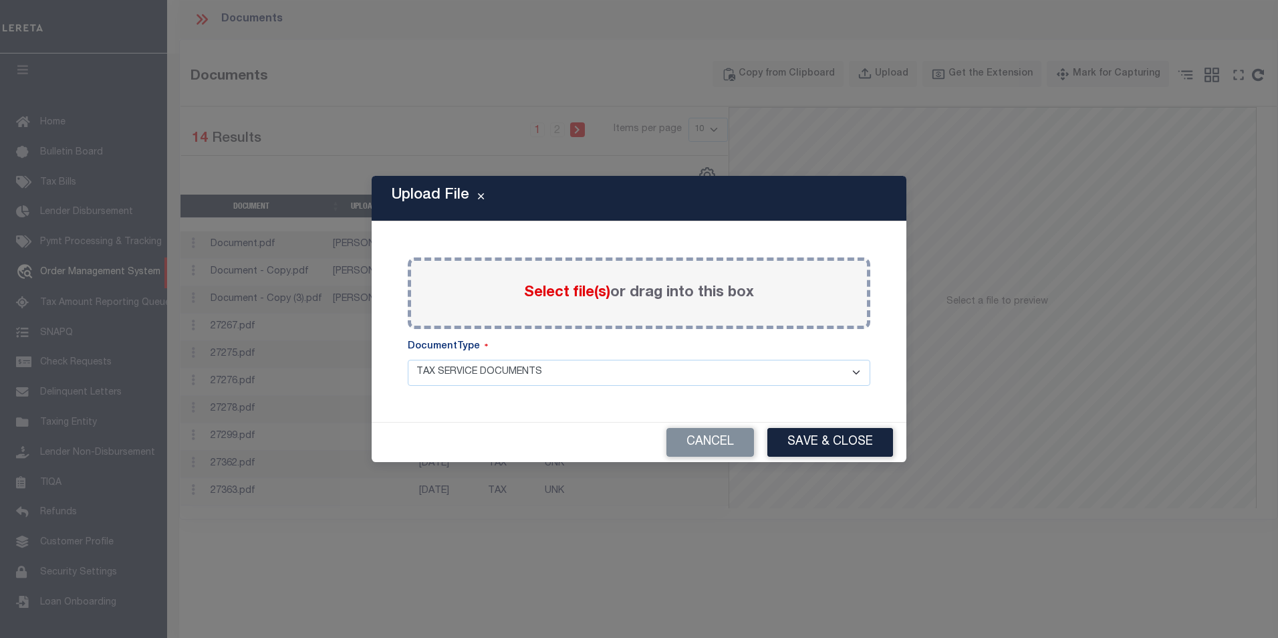
click at [0, 0] on input "Select file(s) or drag into this box" at bounding box center [0, 0] width 0 height 0
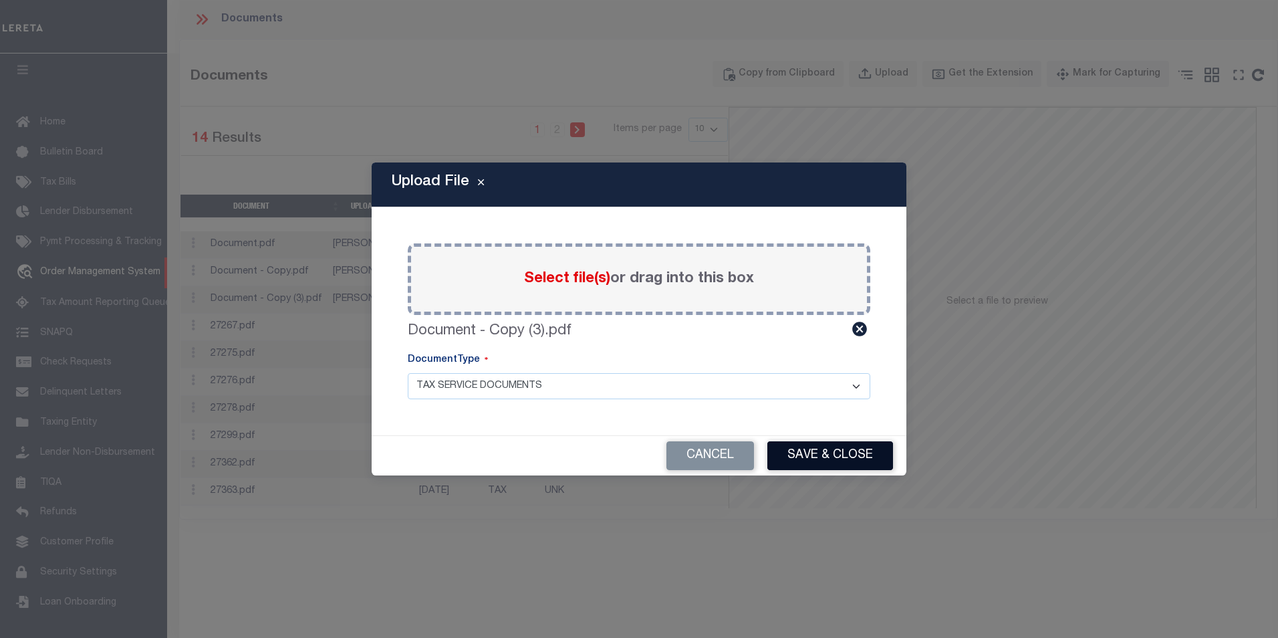
click at [824, 450] on button "Save & Close" at bounding box center [831, 455] width 126 height 29
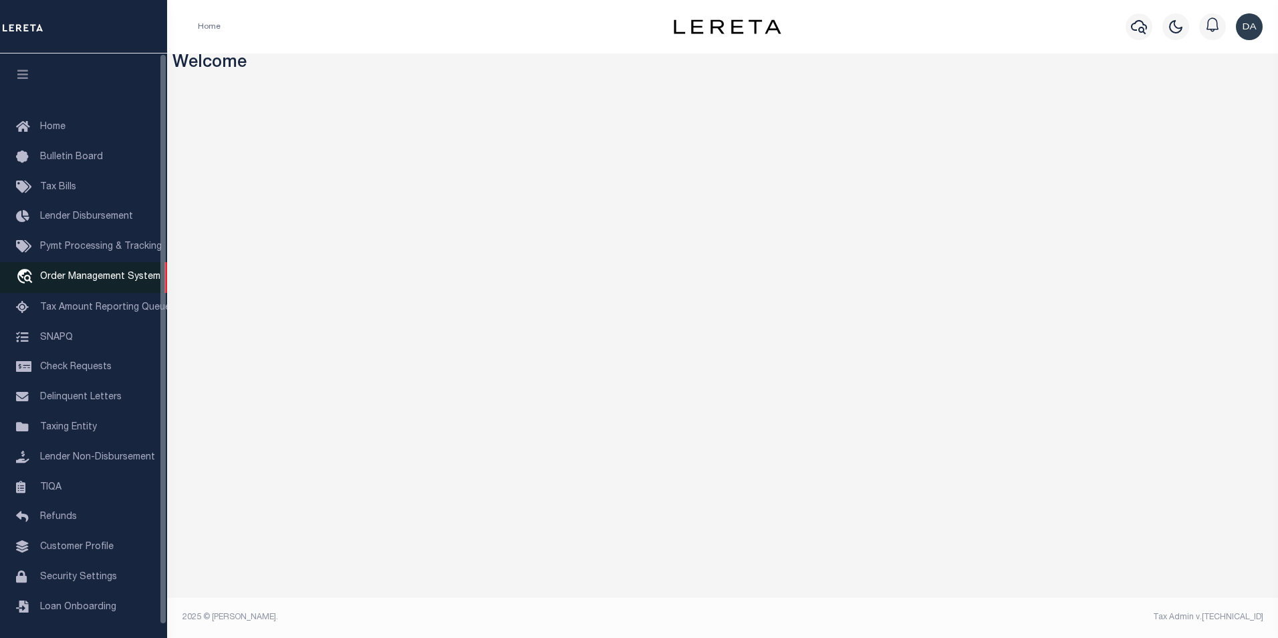
click at [66, 281] on span "Order Management System" at bounding box center [100, 276] width 120 height 9
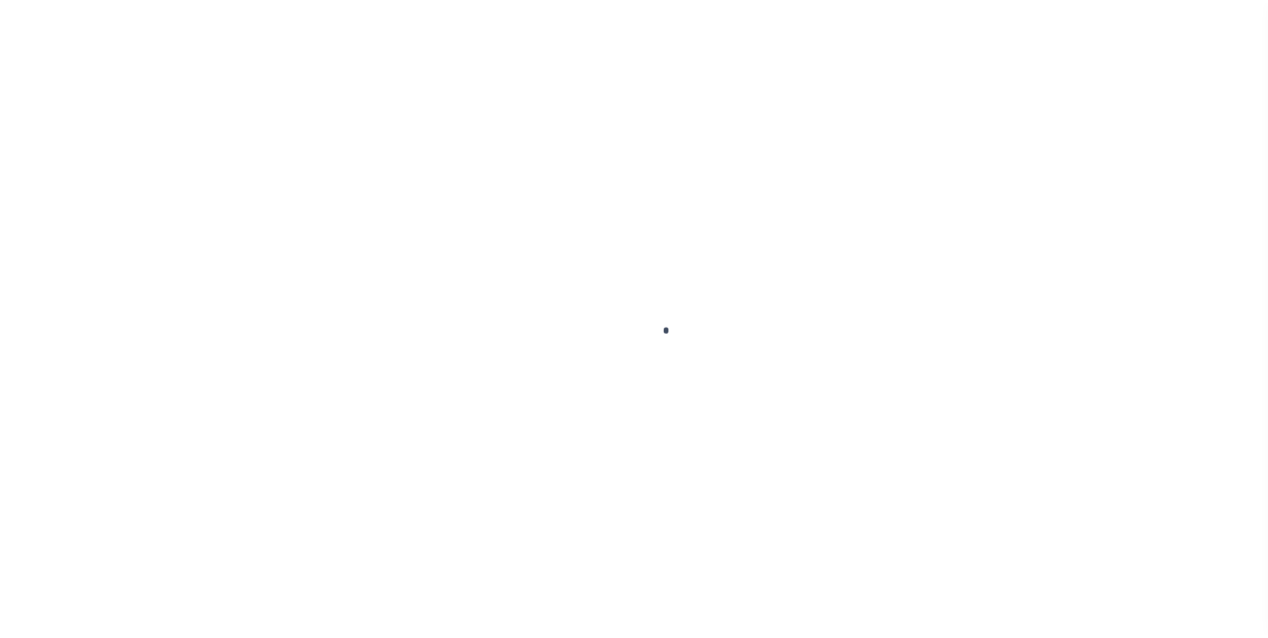
scroll to position [13, 0]
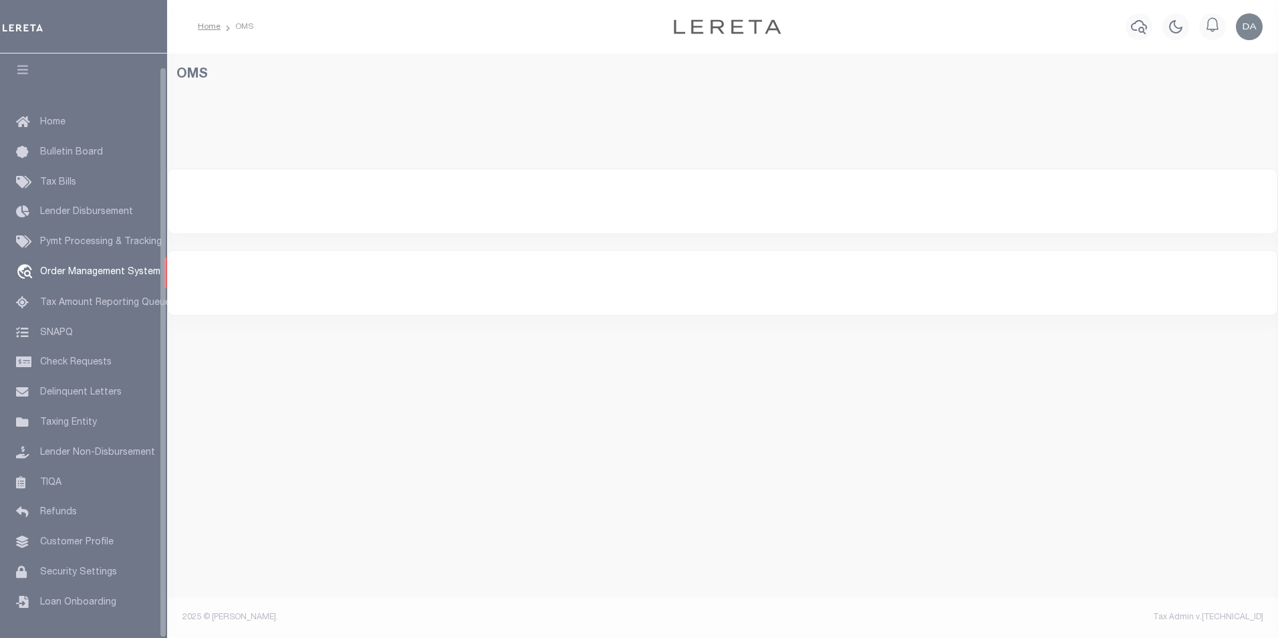
select select "200"
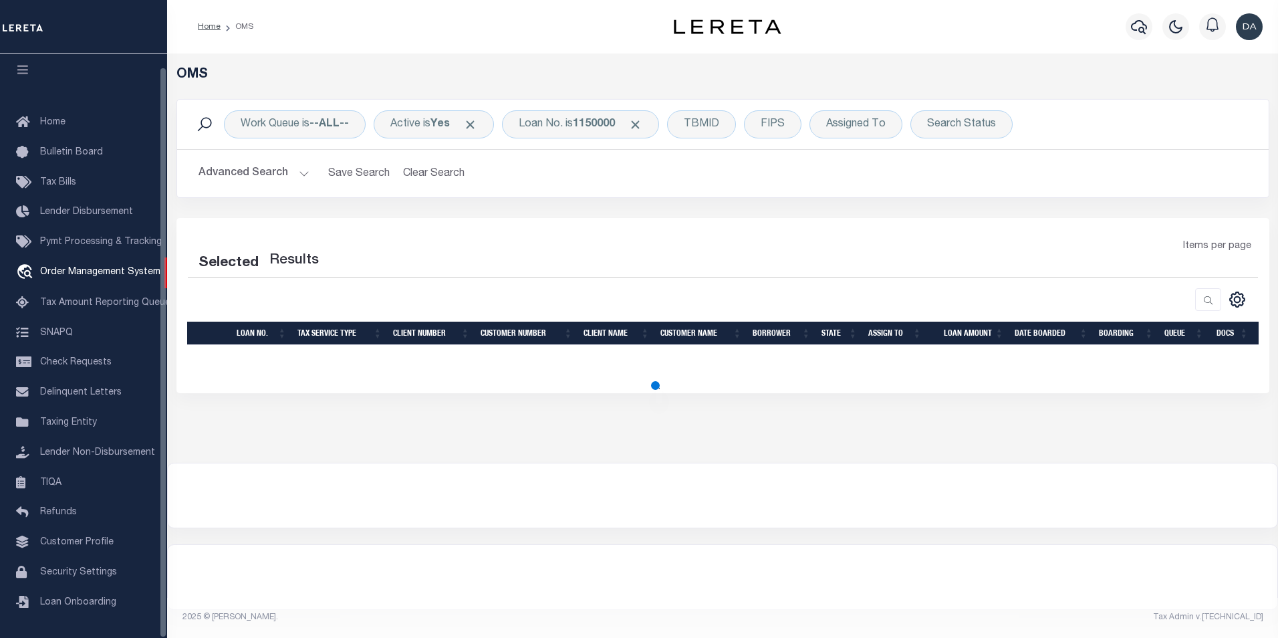
select select "200"
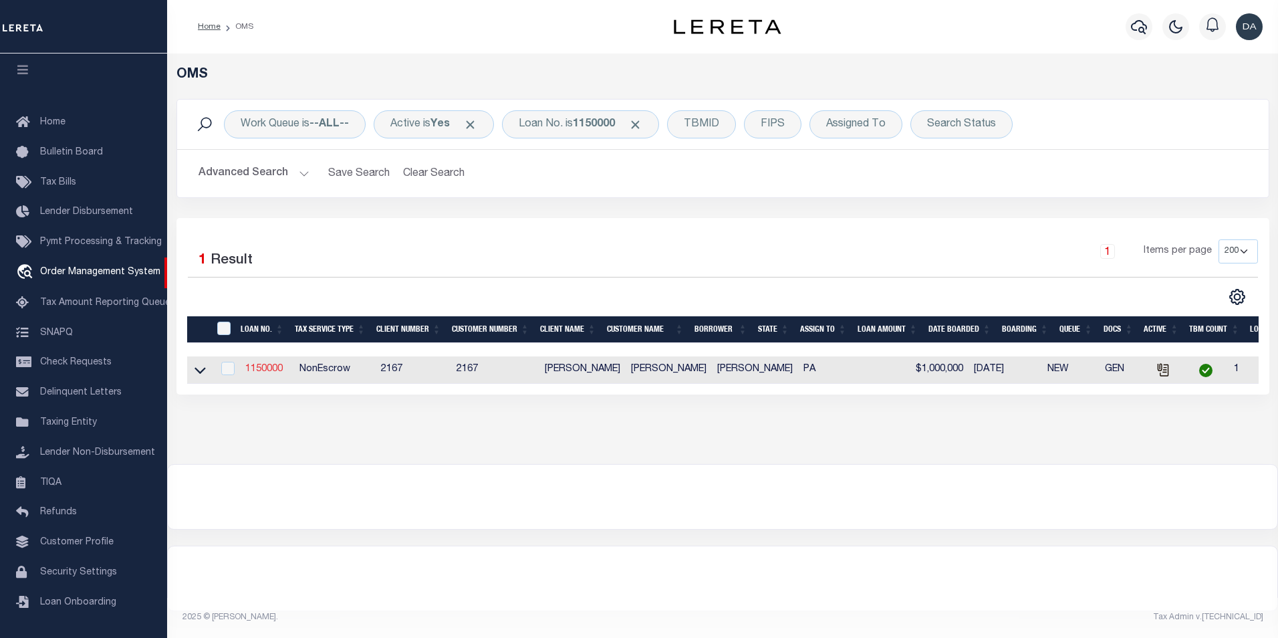
click at [269, 371] on link "1150000" at bounding box center [263, 368] width 37 height 9
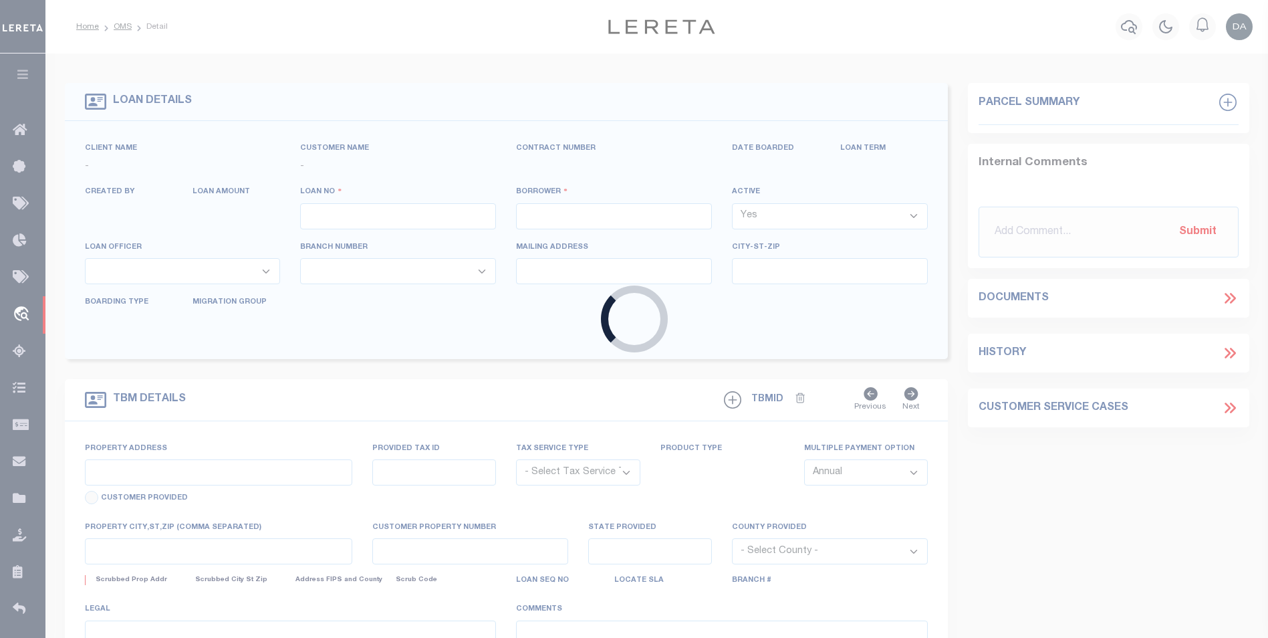
type input "1150000"
type input "[PERSON_NAME]"
select select
type input "[DATE]"
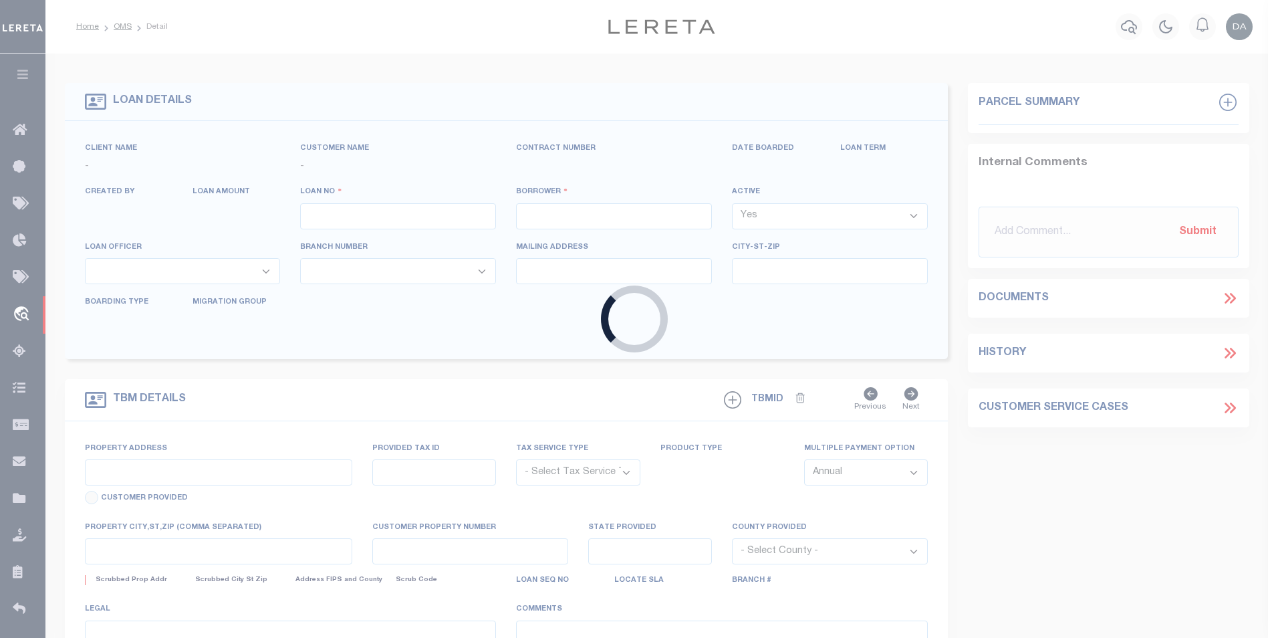
select select "10"
select select "NonEscrow"
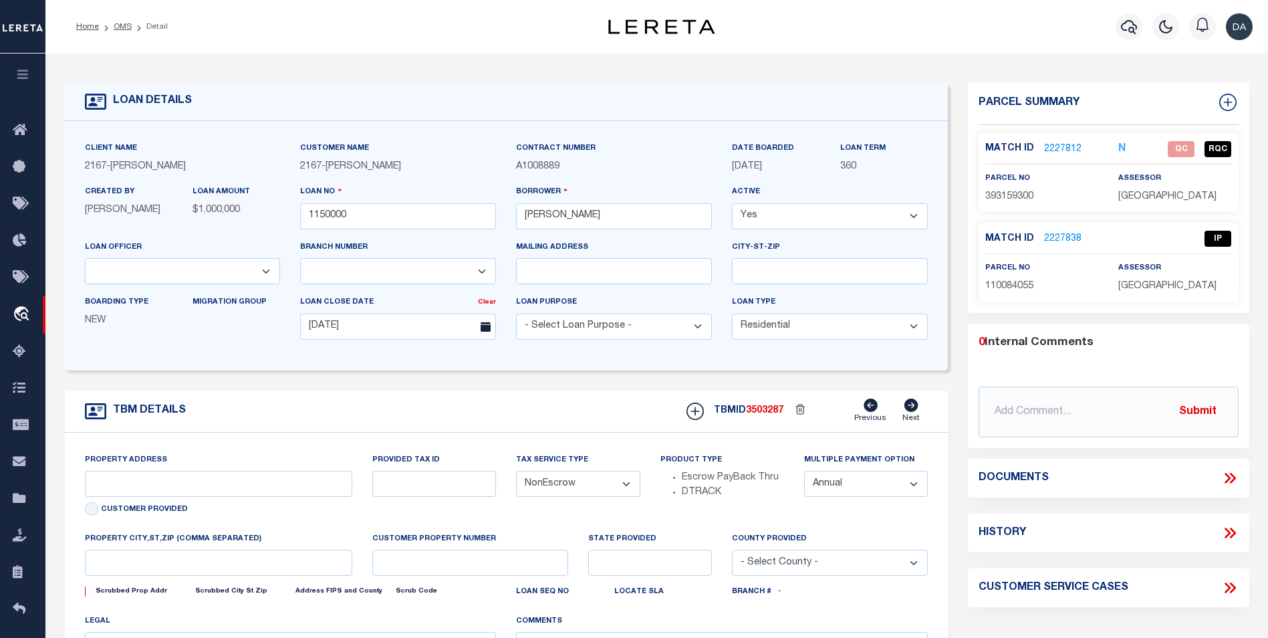
type input "[STREET_ADDRESS]"
select select
type input "[GEOGRAPHIC_DATA] [GEOGRAPHIC_DATA] 19148-4608"
type input "PA"
select select
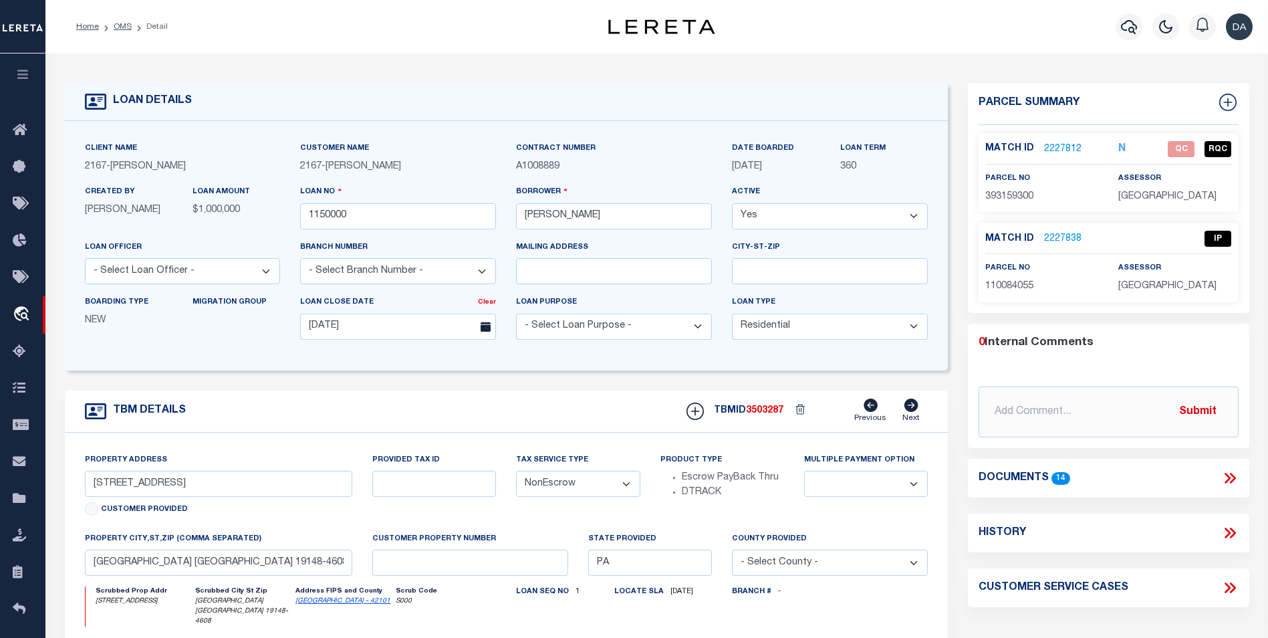
click at [1230, 479] on icon at bounding box center [1230, 477] width 17 height 17
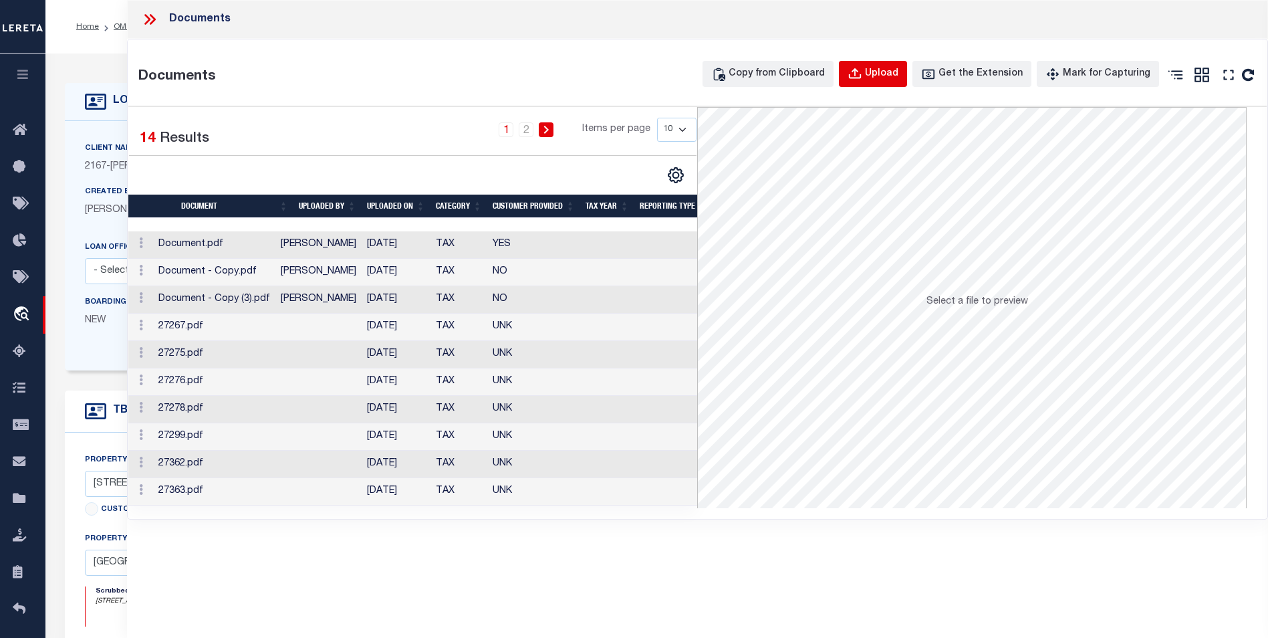
click at [890, 73] on div "Upload" at bounding box center [881, 74] width 33 height 15
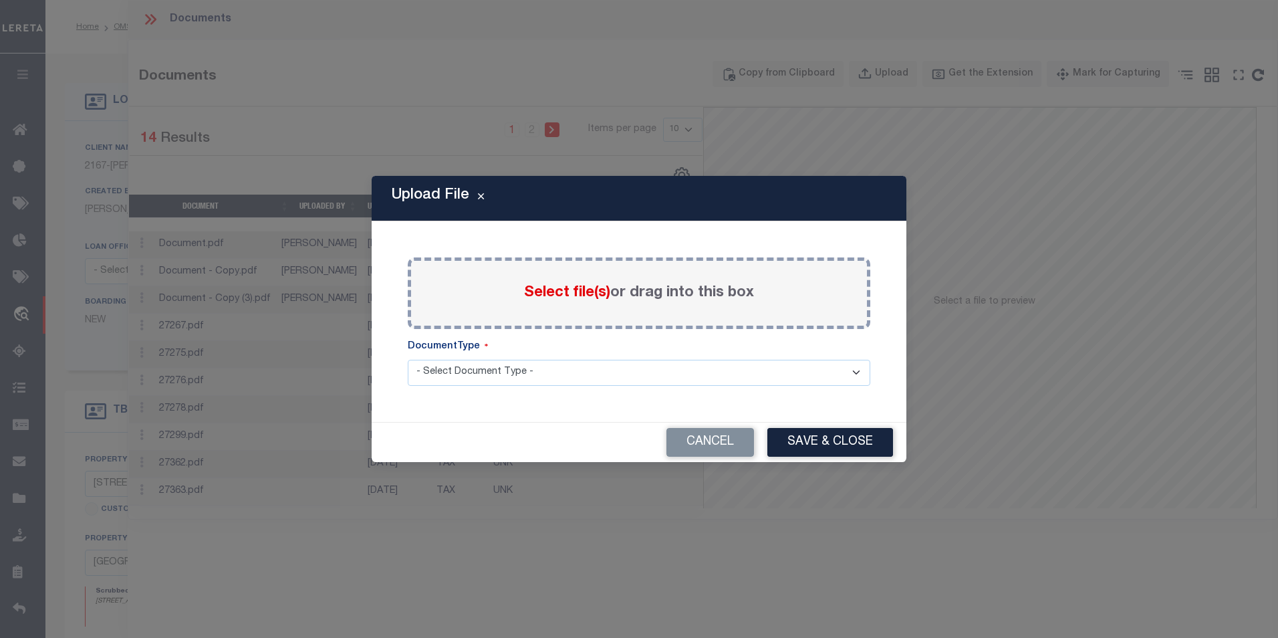
click at [558, 295] on span "Select file(s)" at bounding box center [567, 292] width 86 height 15
click at [0, 0] on input "Select file(s) or drag into this box" at bounding box center [0, 0] width 0 height 0
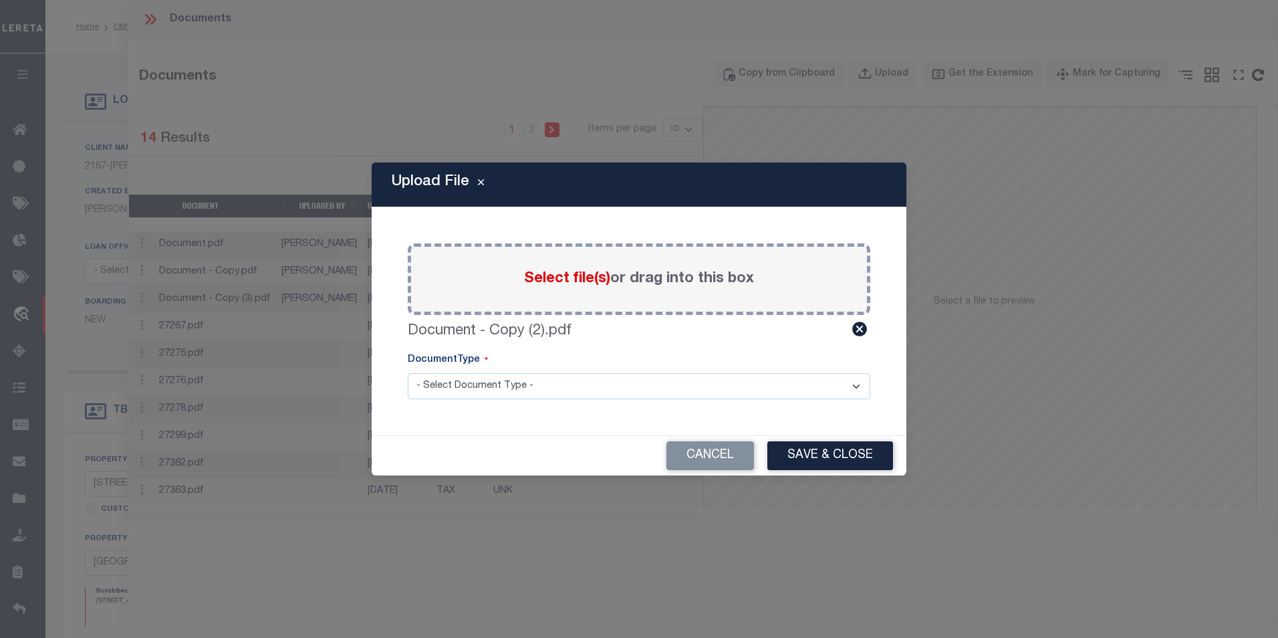
click at [564, 379] on select "- Select Document Type - TAX SERVICE DOCUMENTS" at bounding box center [639, 386] width 463 height 26
select select "TAX"
click at [408, 373] on select "- Select Document Type - TAX SERVICE DOCUMENTS" at bounding box center [639, 386] width 463 height 26
click at [833, 457] on button "Save & Close" at bounding box center [831, 455] width 126 height 29
